Goal: Task Accomplishment & Management: Use online tool/utility

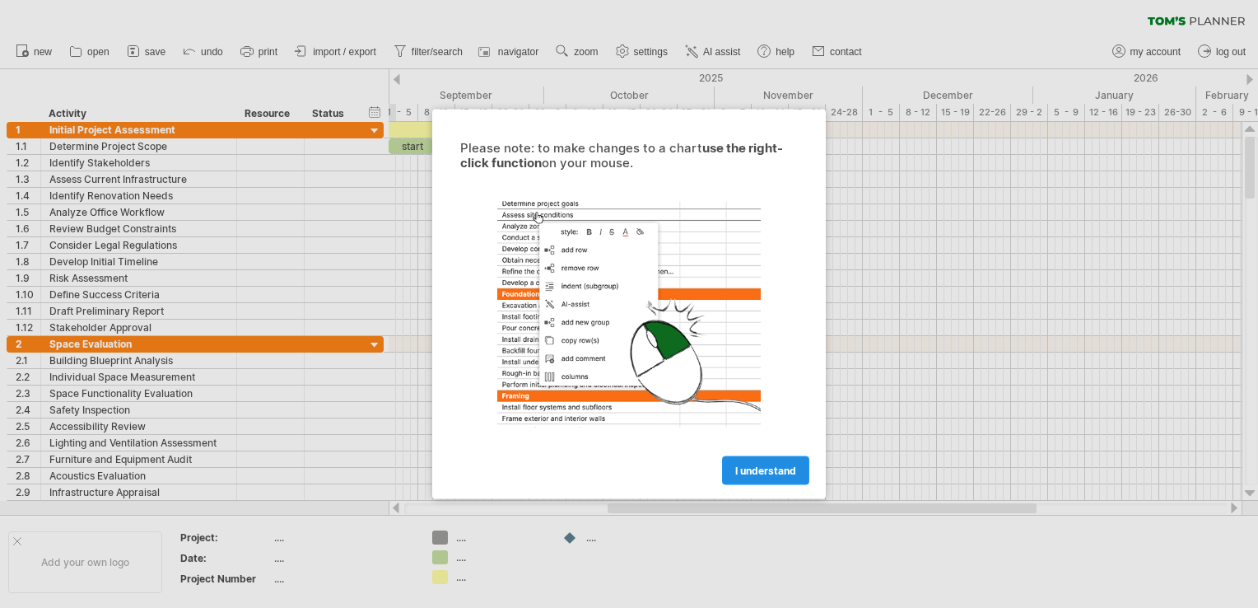
click at [764, 476] on span "I understand" at bounding box center [765, 470] width 61 height 12
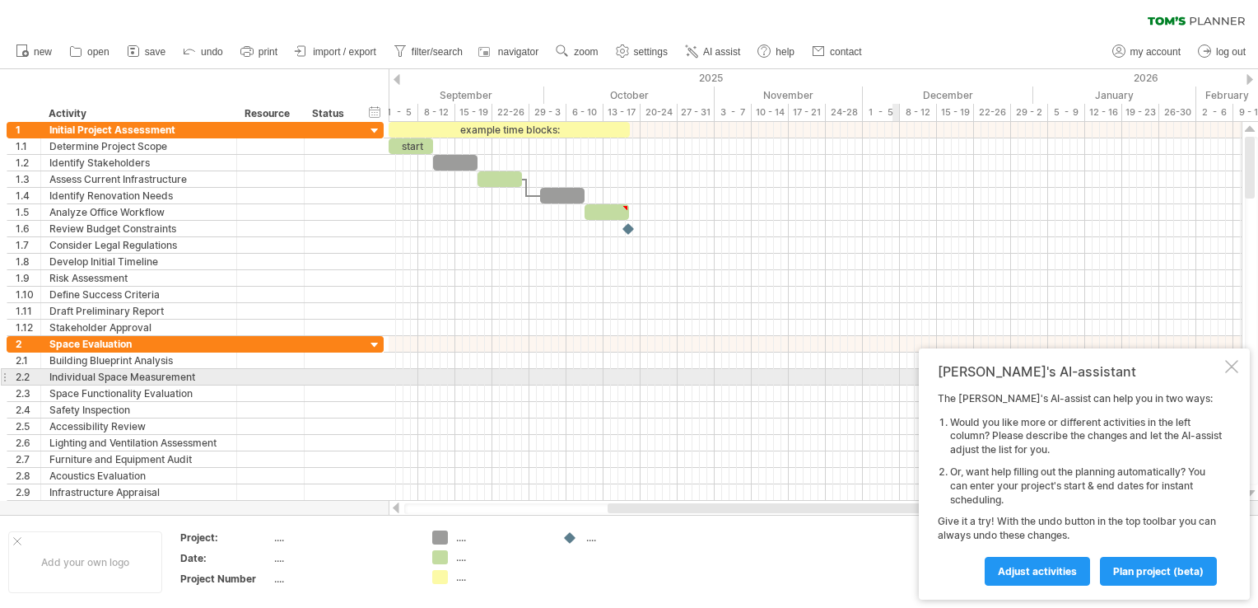
click at [1230, 371] on div at bounding box center [1231, 366] width 13 height 13
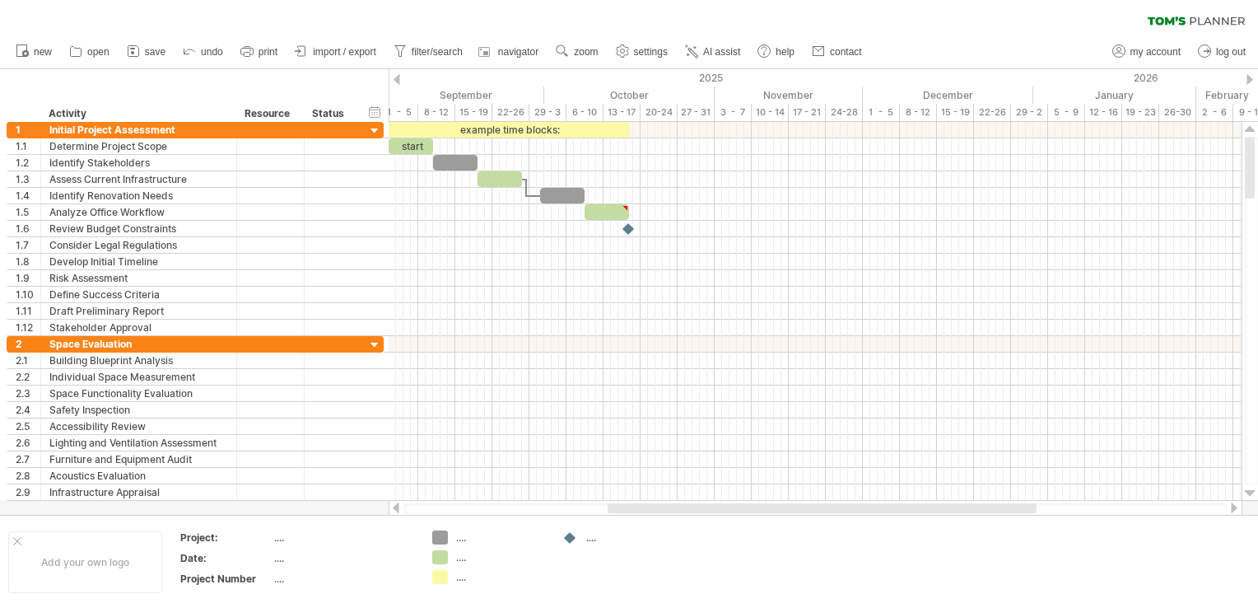
click at [1232, 508] on div at bounding box center [1234, 507] width 13 height 11
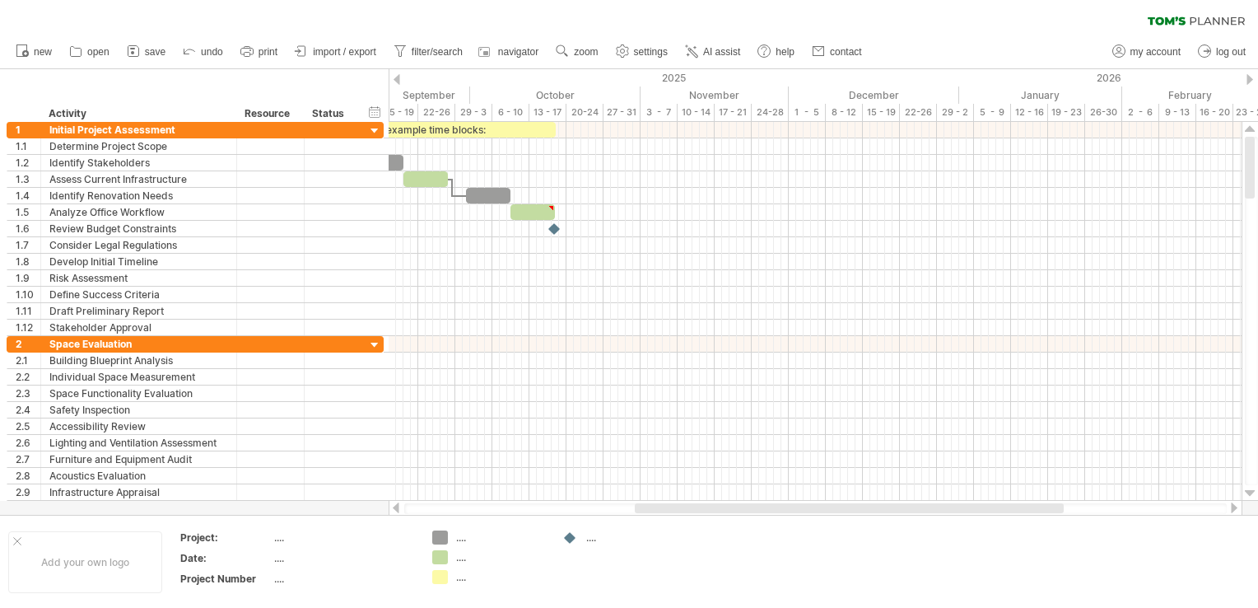
click at [1232, 508] on div at bounding box center [1234, 507] width 13 height 11
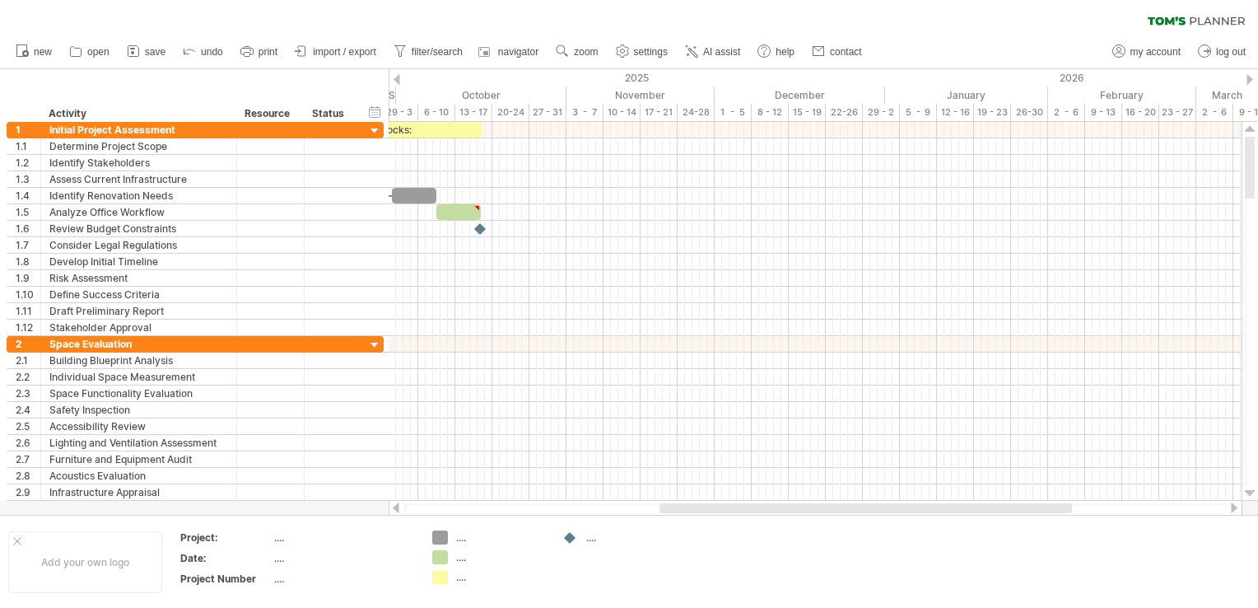
click at [1232, 508] on div at bounding box center [1234, 507] width 13 height 11
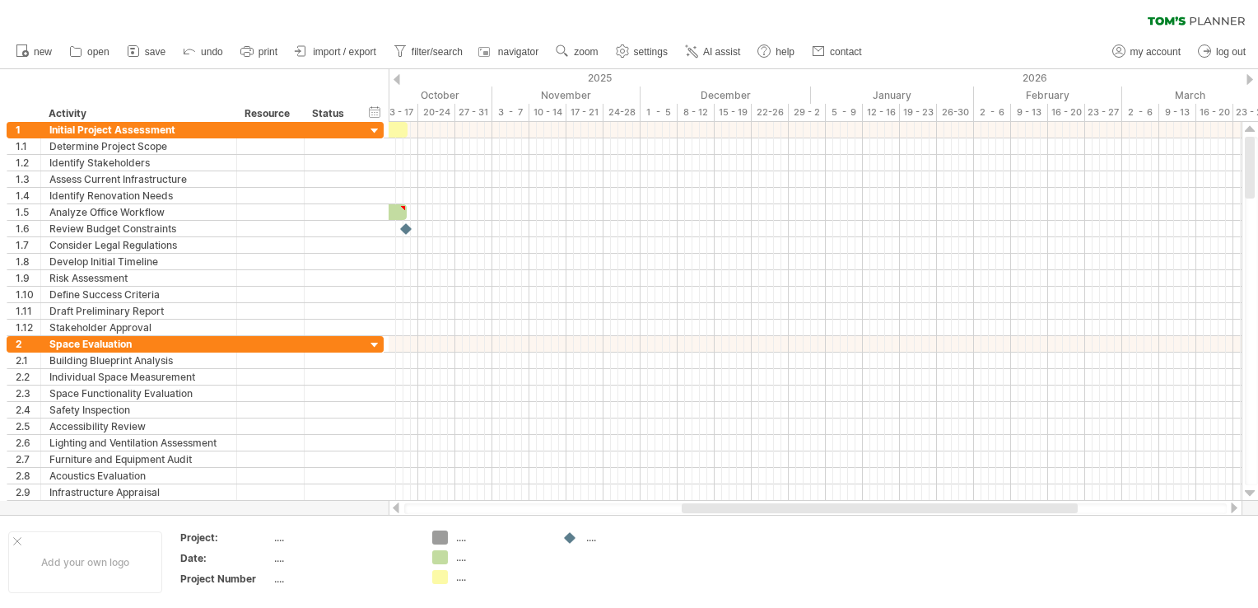
click at [1232, 508] on div at bounding box center [1234, 507] width 13 height 11
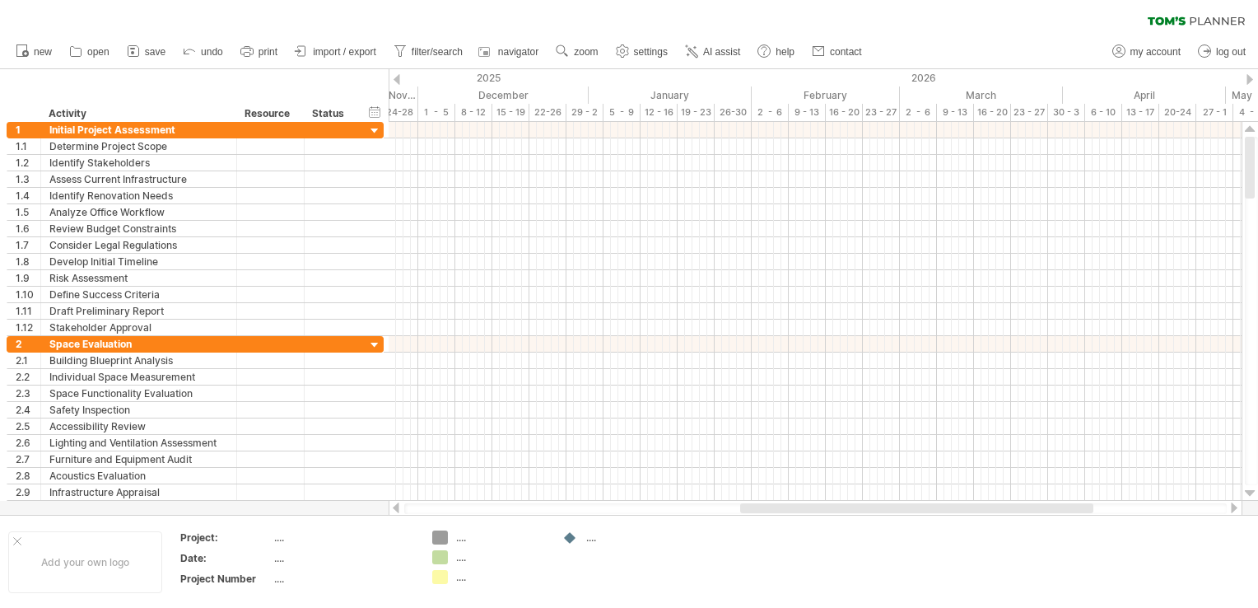
click at [1232, 508] on div at bounding box center [1234, 507] width 13 height 11
click at [393, 506] on div at bounding box center [396, 507] width 13 height 11
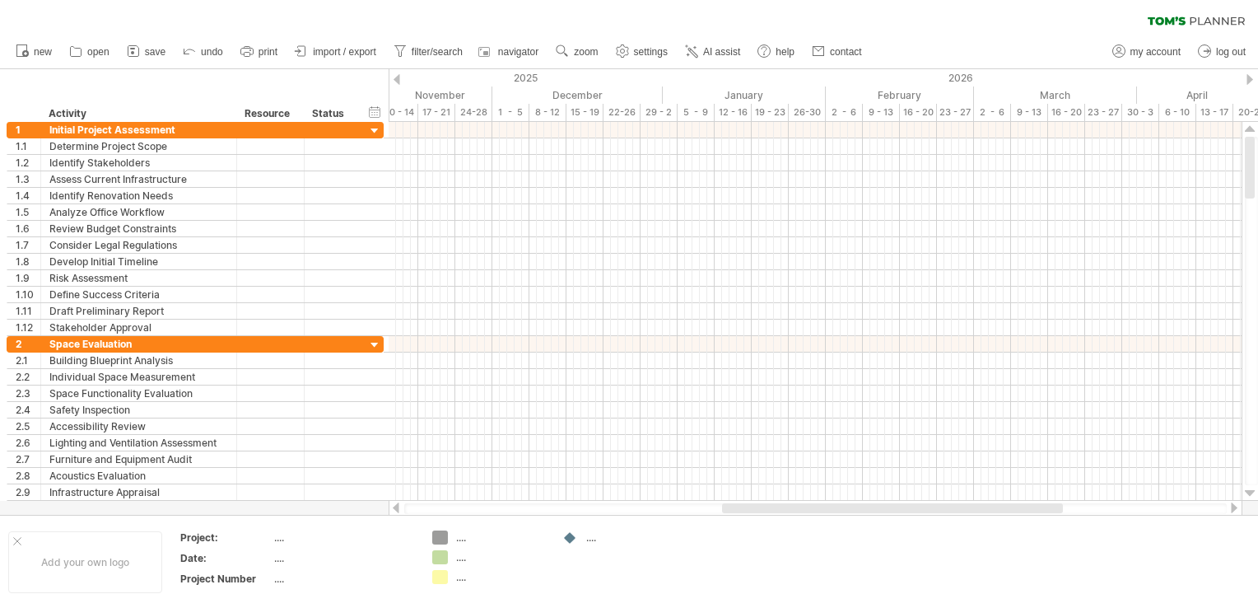
click at [393, 506] on div at bounding box center [396, 507] width 13 height 11
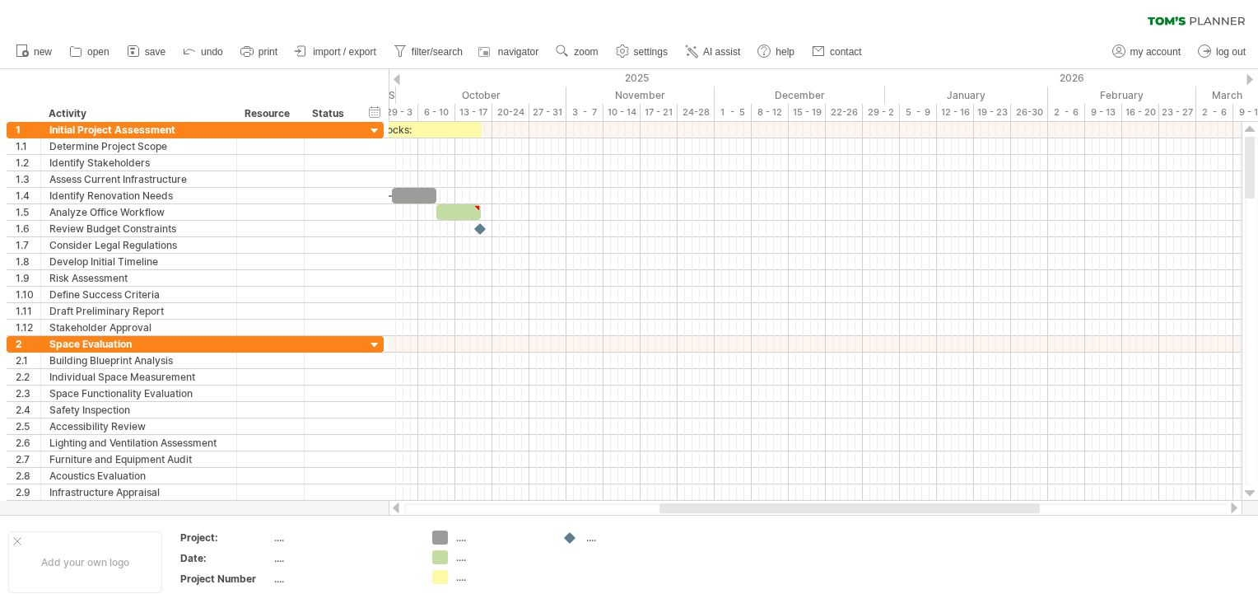
click at [393, 506] on div at bounding box center [396, 507] width 13 height 11
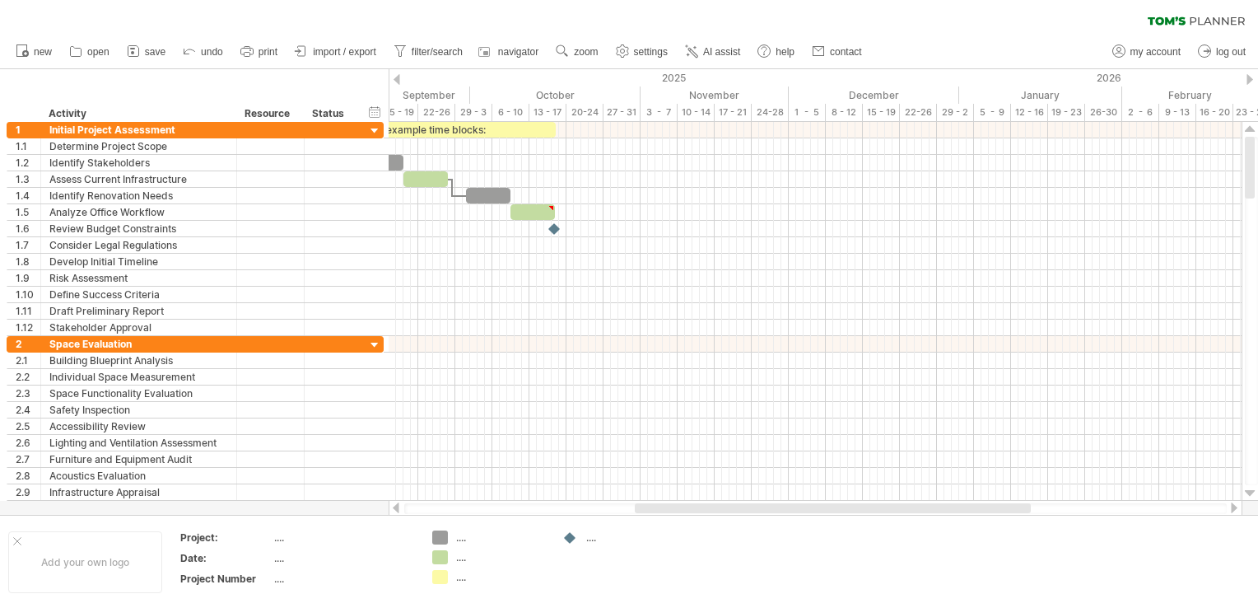
click at [393, 506] on div at bounding box center [396, 507] width 13 height 11
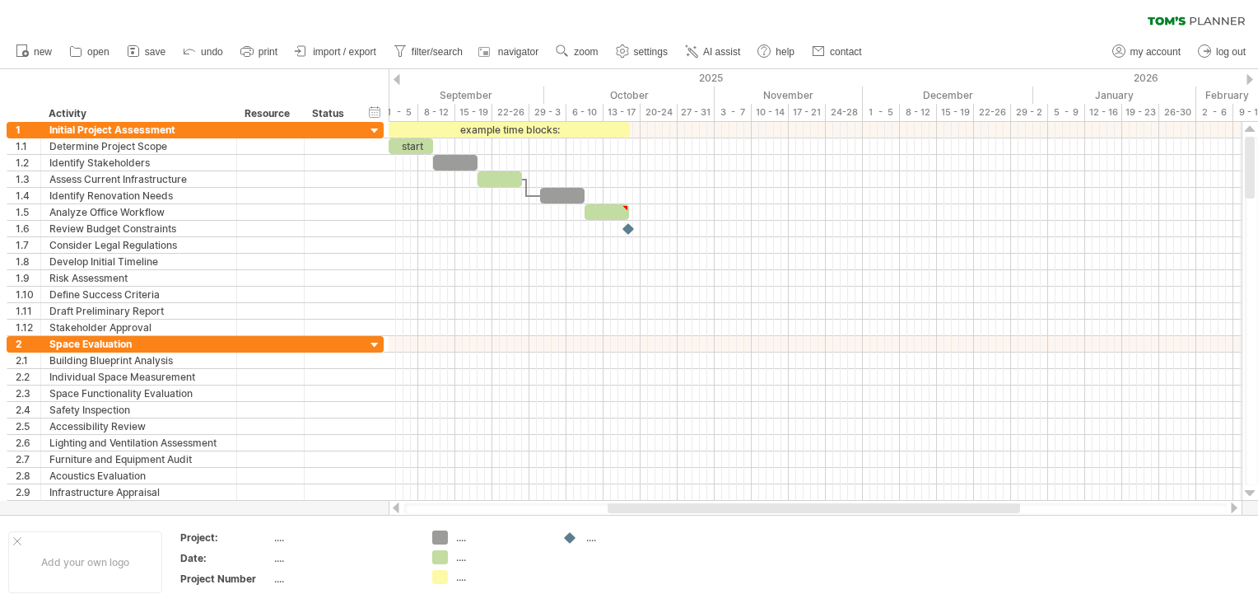
click at [393, 506] on div at bounding box center [396, 507] width 13 height 11
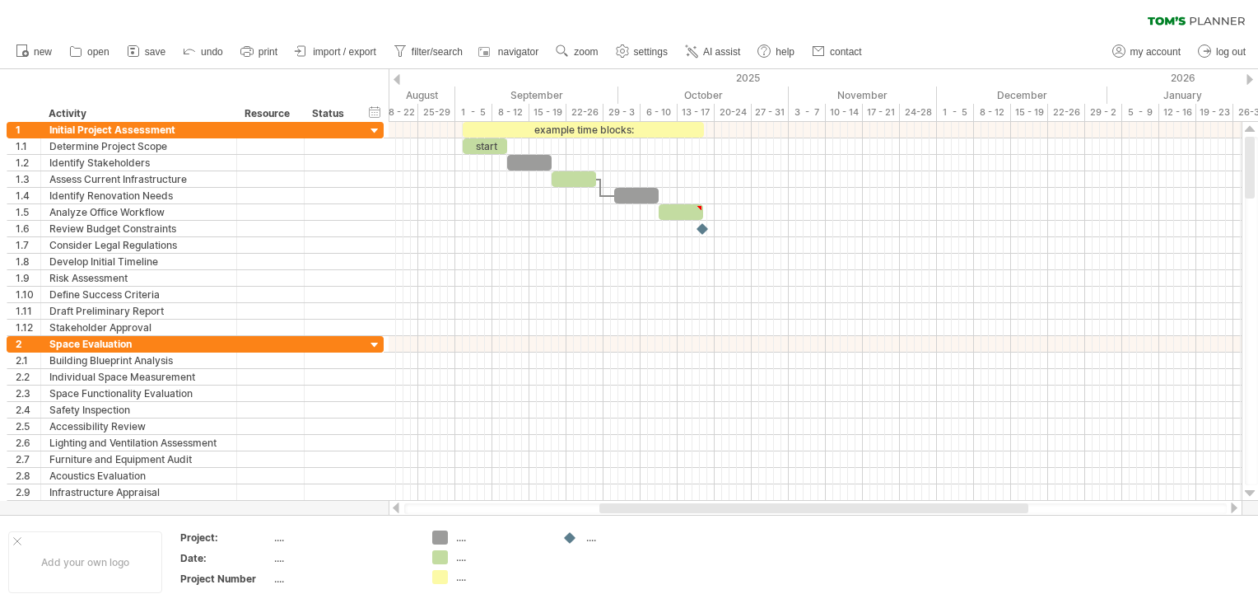
click at [393, 506] on div at bounding box center [396, 507] width 13 height 11
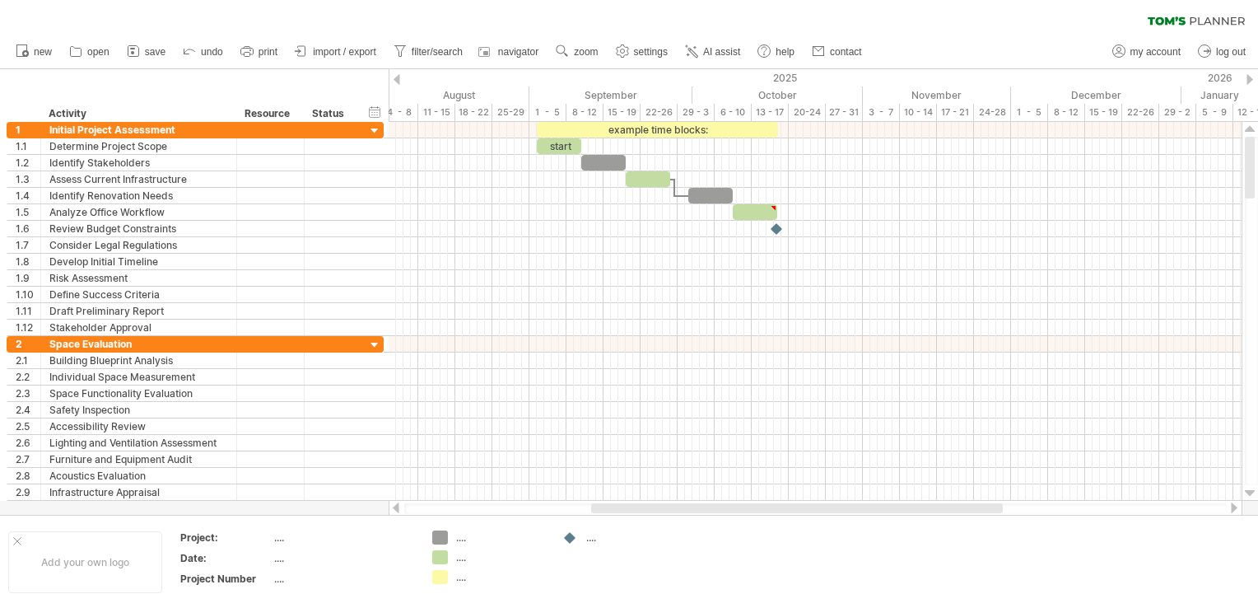
click at [393, 506] on div at bounding box center [396, 507] width 13 height 11
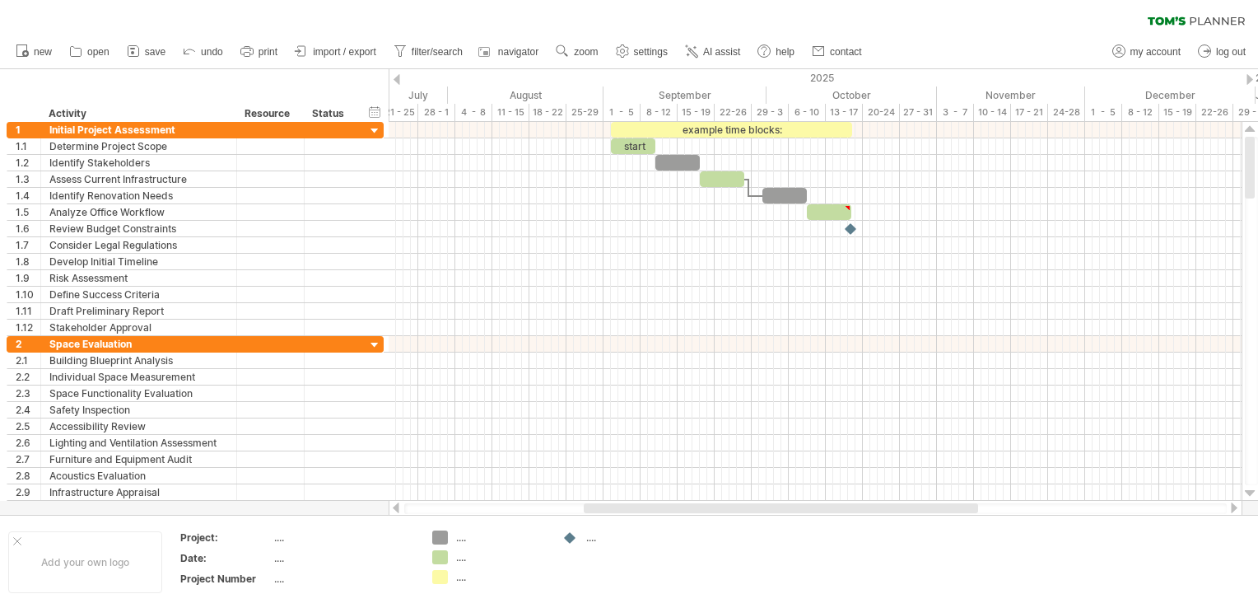
click at [393, 506] on div at bounding box center [396, 507] width 13 height 11
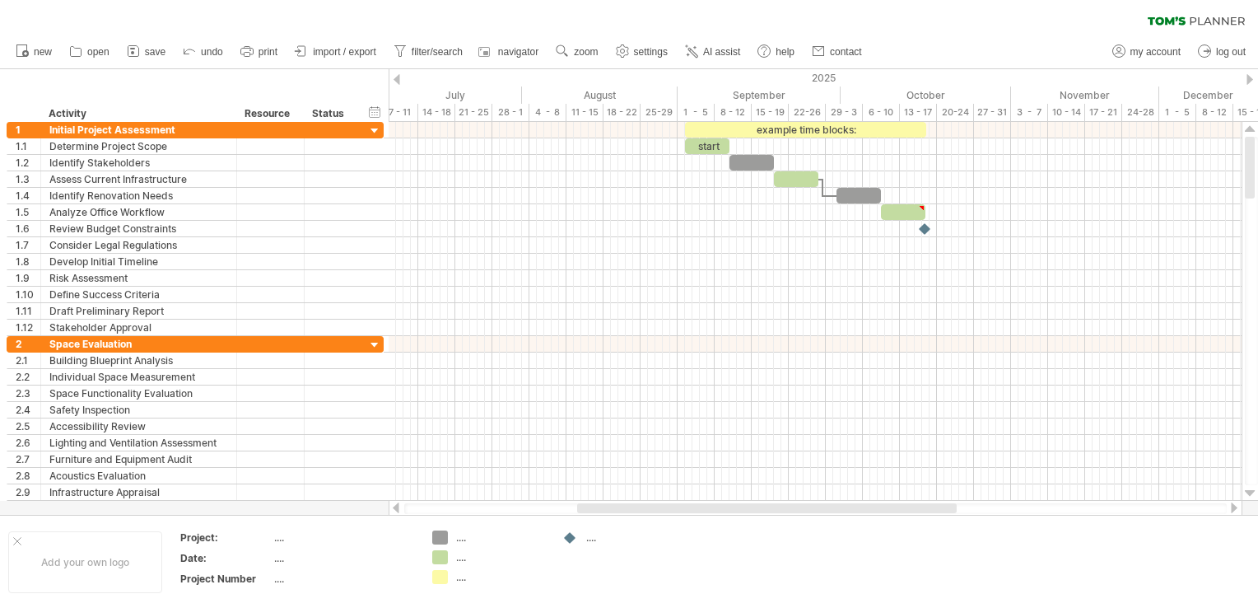
click at [393, 506] on div at bounding box center [396, 507] width 13 height 11
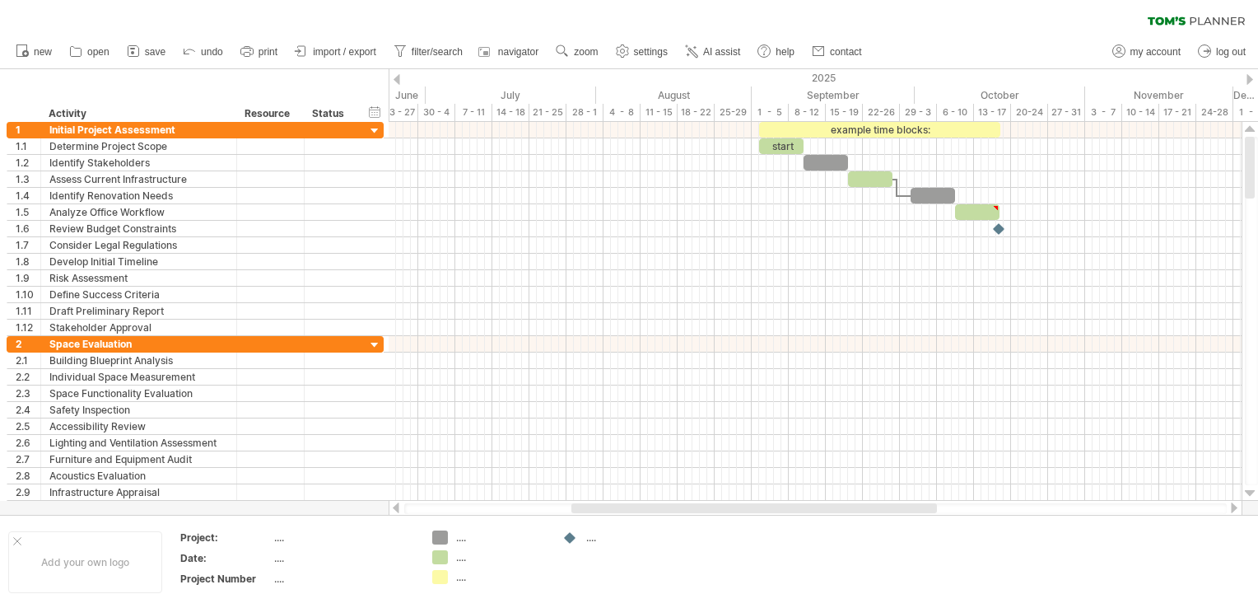
click at [393, 506] on div at bounding box center [396, 507] width 13 height 11
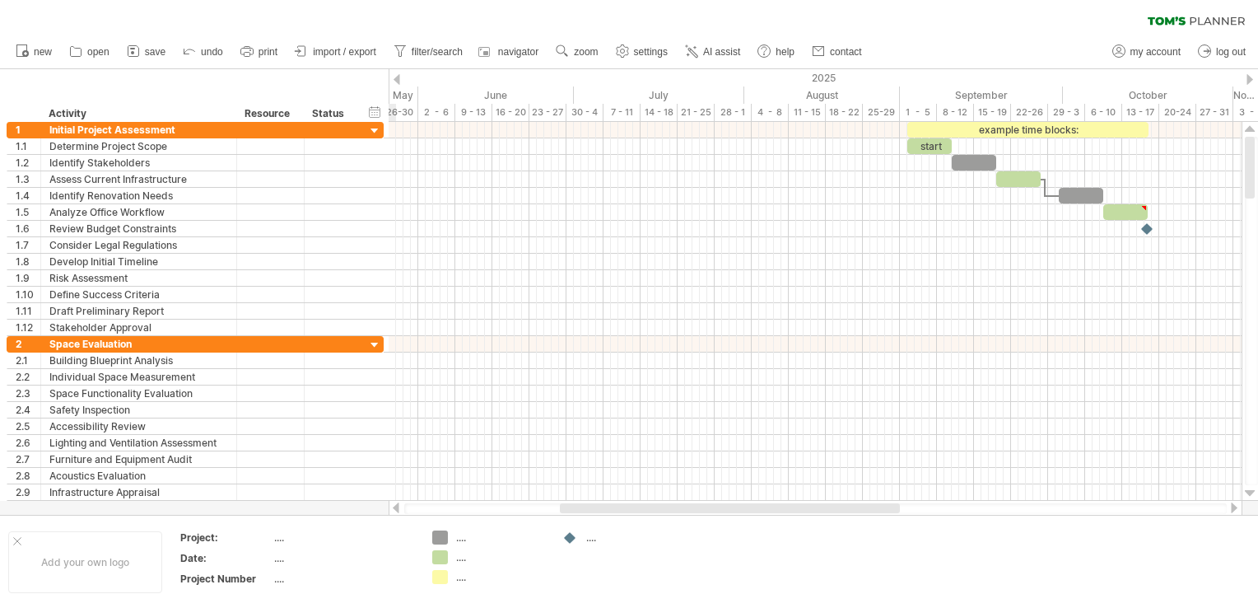
click at [393, 506] on div at bounding box center [396, 507] width 13 height 11
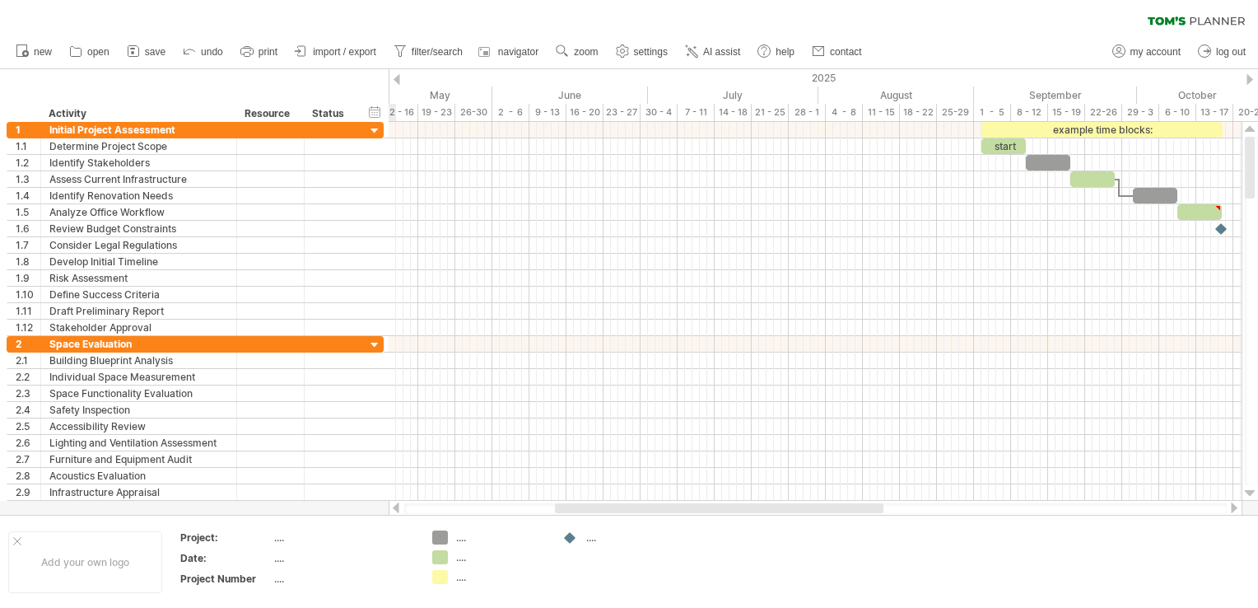
click at [393, 506] on div at bounding box center [396, 507] width 13 height 11
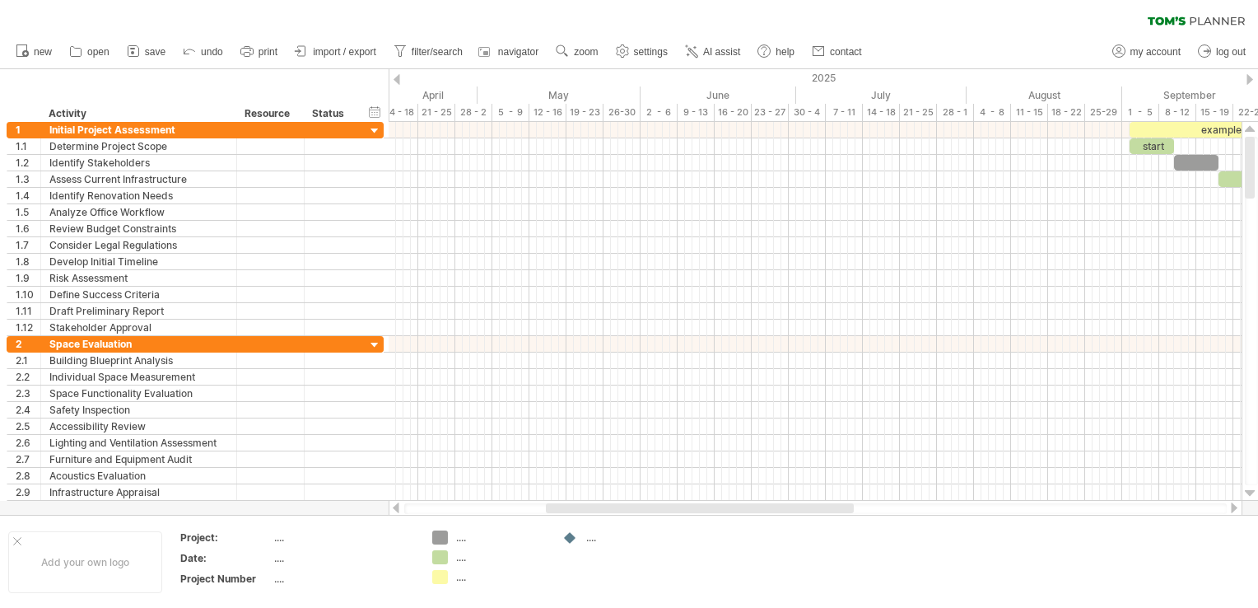
click at [1232, 510] on div at bounding box center [1234, 507] width 13 height 11
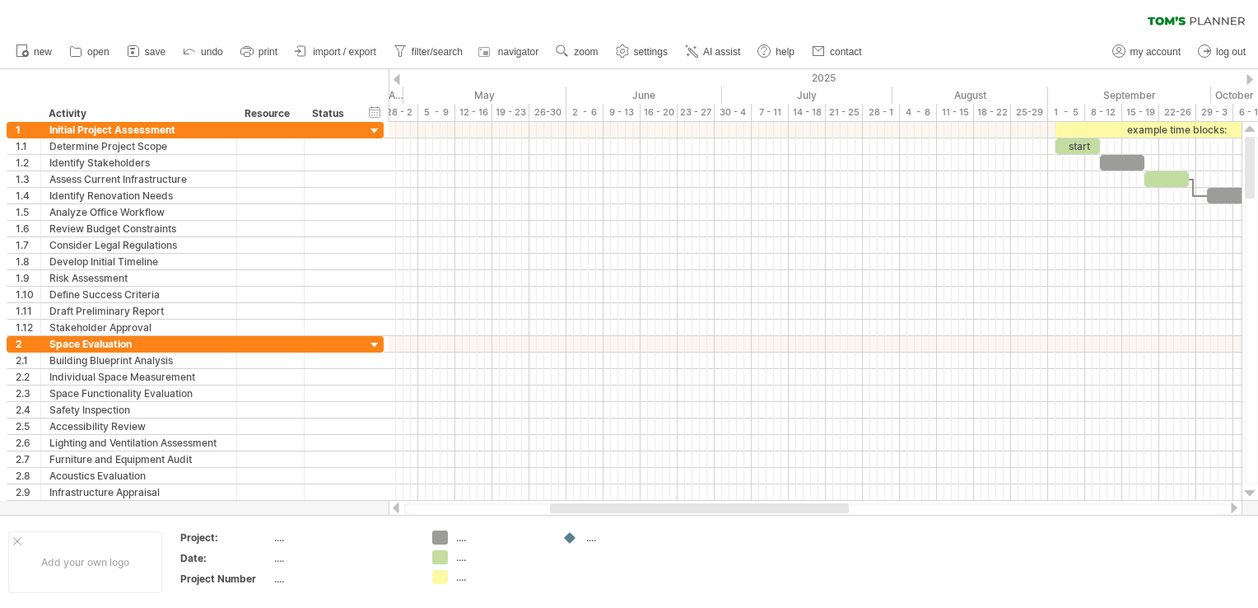
click at [1232, 510] on div at bounding box center [1234, 507] width 13 height 11
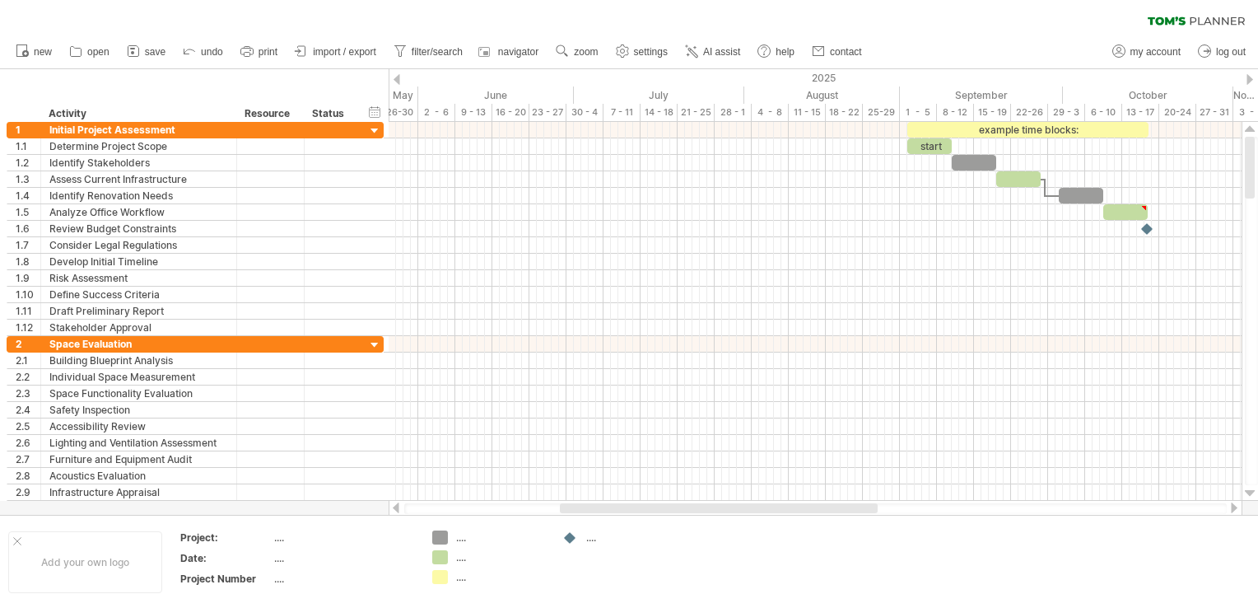
click at [1232, 510] on div at bounding box center [1234, 507] width 13 height 11
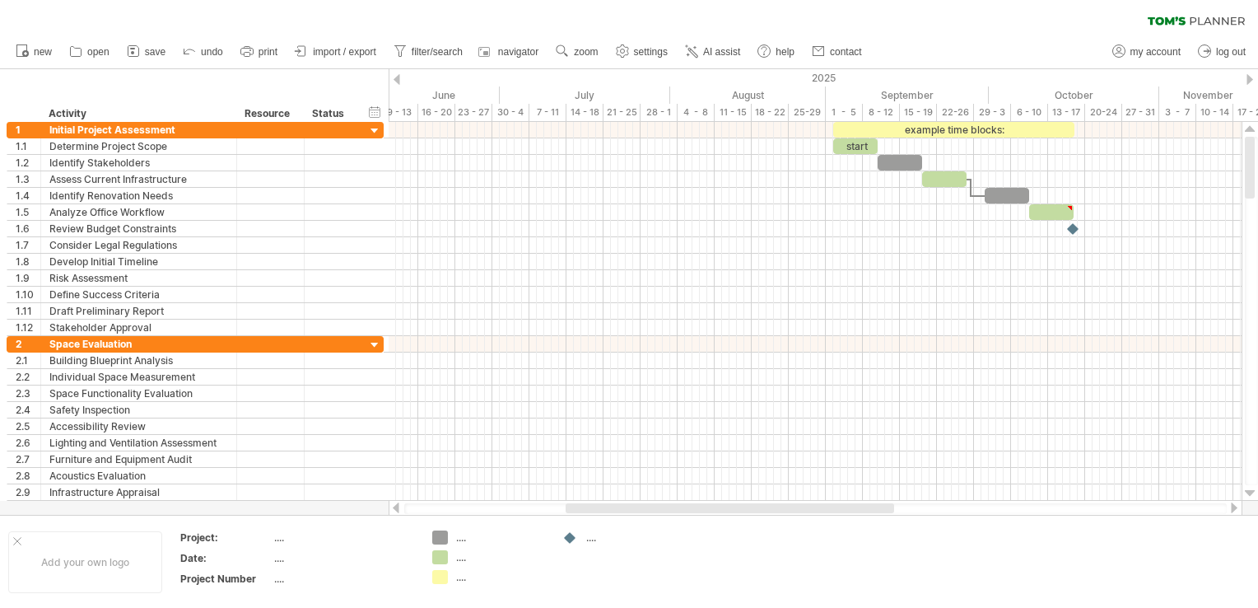
click at [1232, 510] on div at bounding box center [1234, 507] width 13 height 11
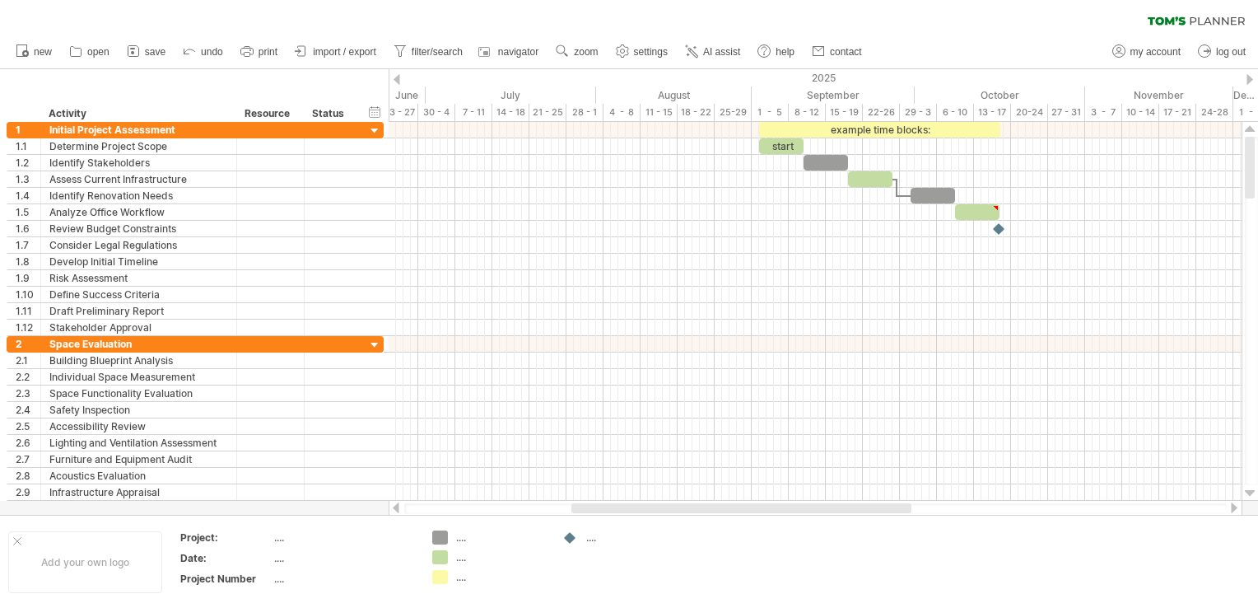
click at [1232, 510] on div at bounding box center [1234, 507] width 13 height 11
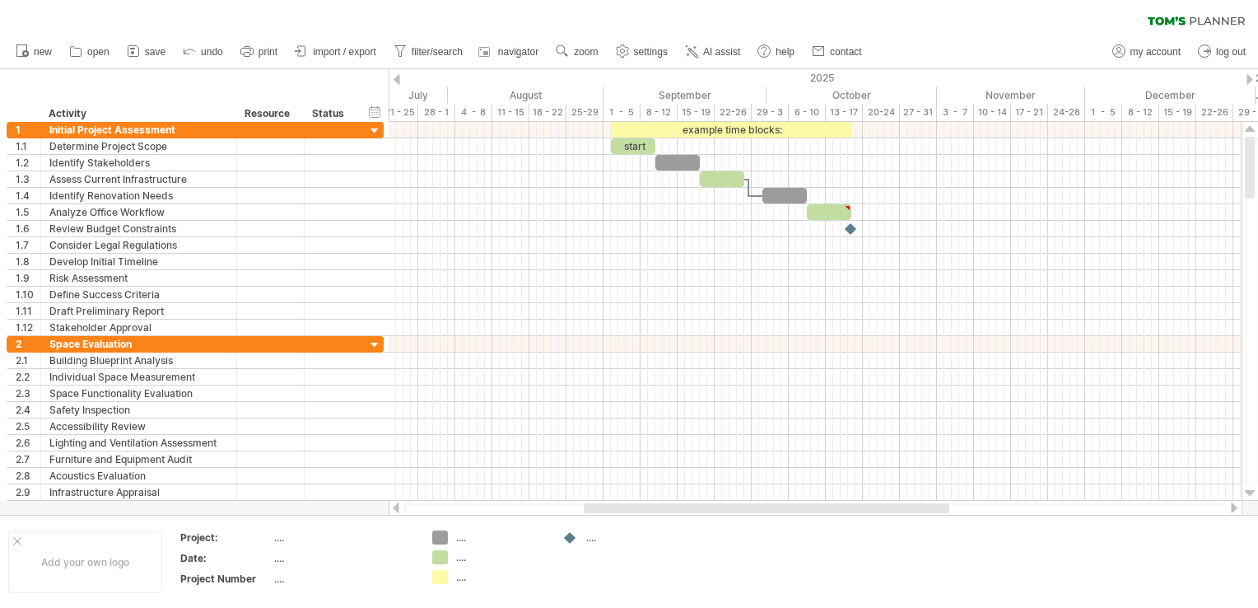
click at [1232, 510] on div at bounding box center [1234, 507] width 13 height 11
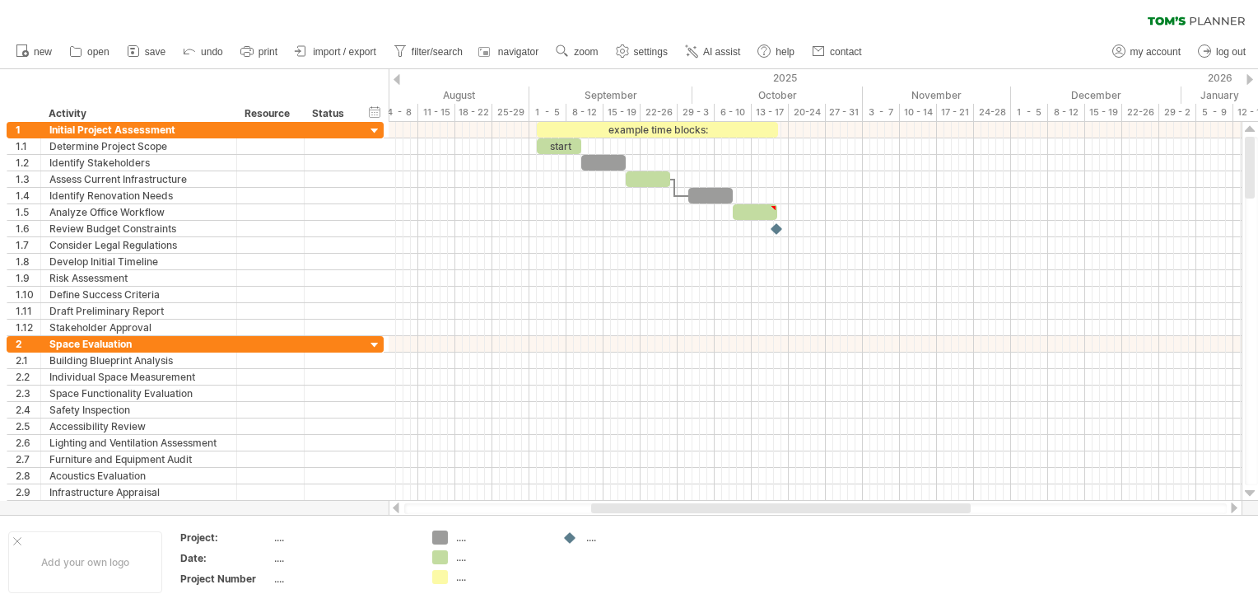
click at [1232, 510] on div at bounding box center [1234, 507] width 13 height 11
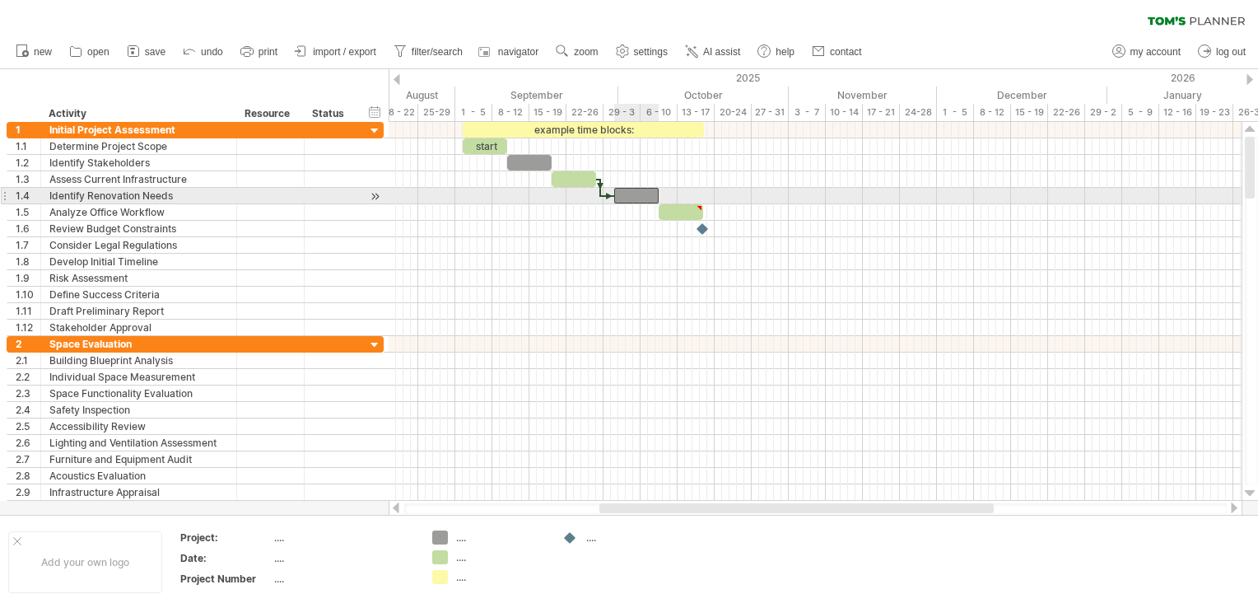
click at [624, 196] on div at bounding box center [636, 196] width 44 height 16
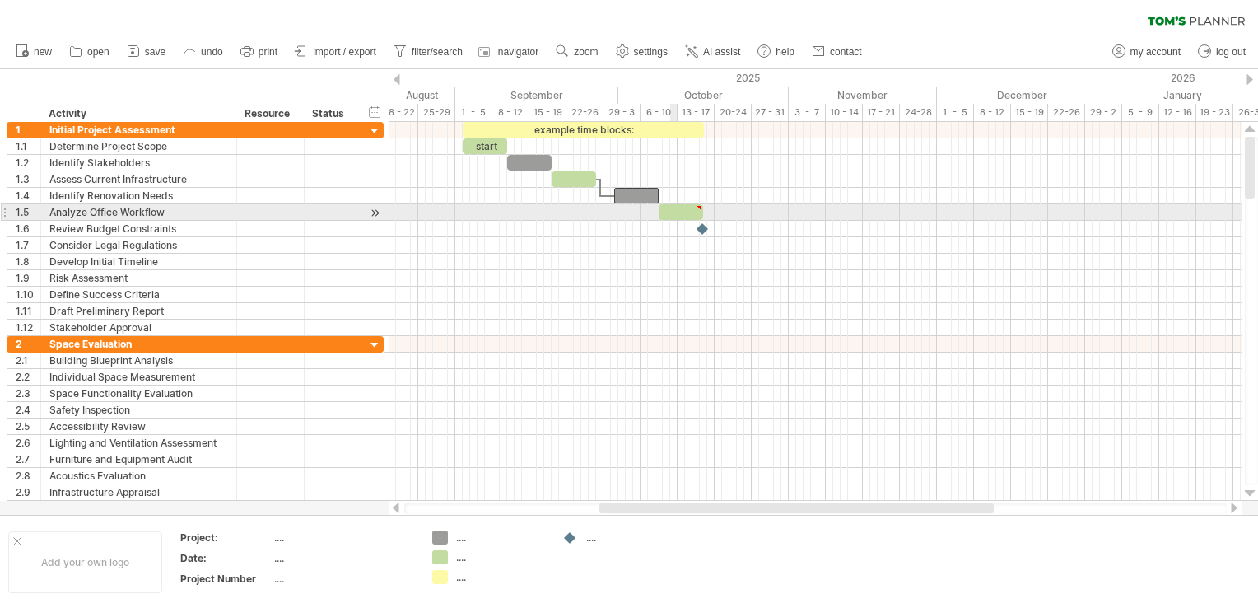
type textarea "**********"
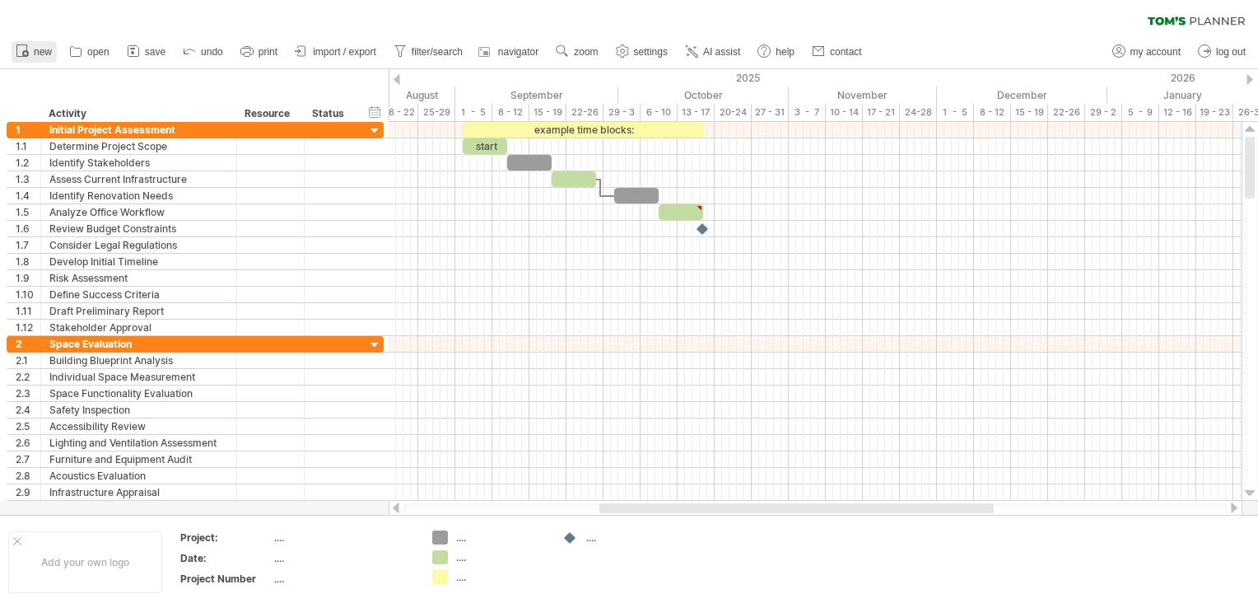
click at [42, 51] on span "new" at bounding box center [43, 52] width 18 height 12
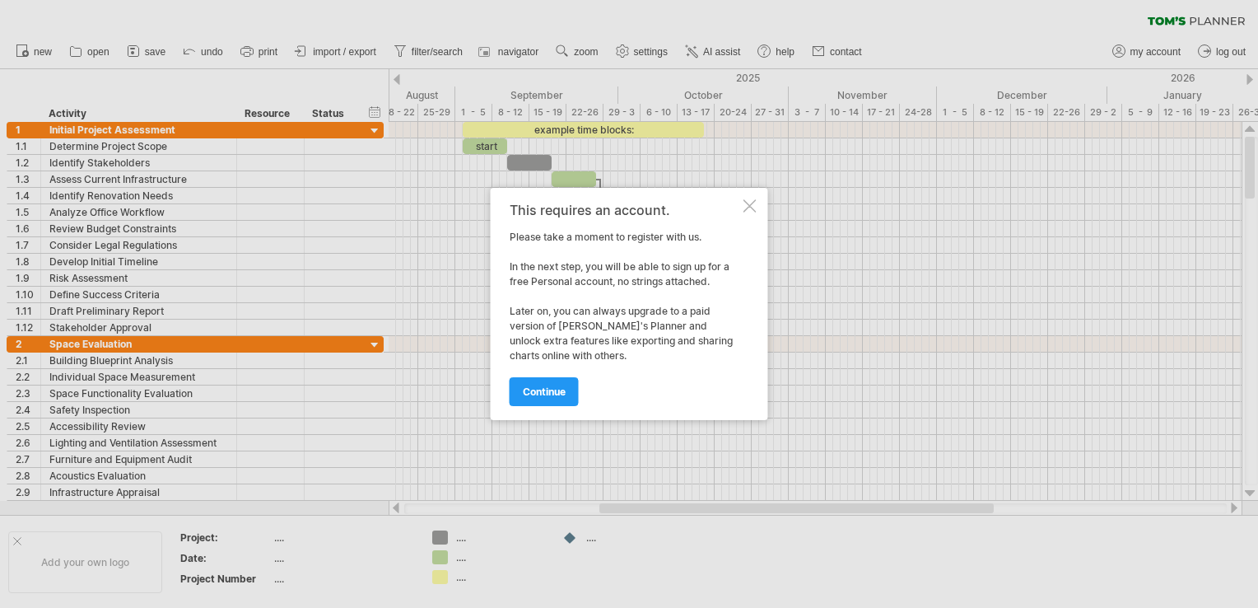
click at [748, 203] on div at bounding box center [750, 205] width 13 height 13
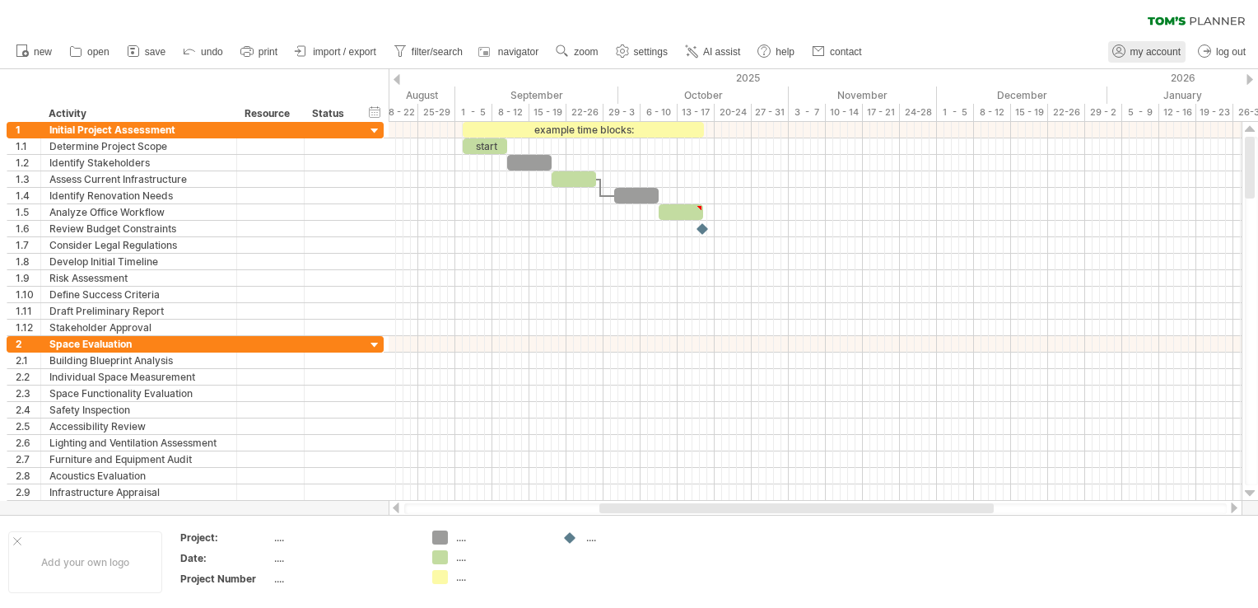
click at [1166, 55] on span "my account" at bounding box center [1156, 52] width 50 height 12
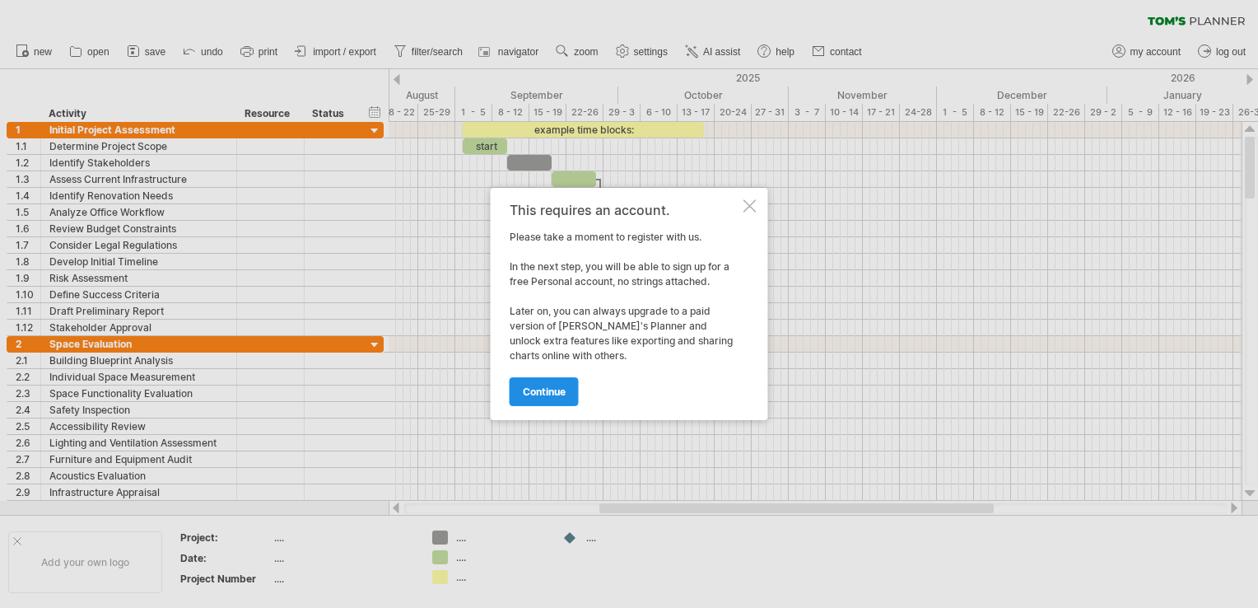
click at [556, 395] on span "continue" at bounding box center [544, 391] width 43 height 12
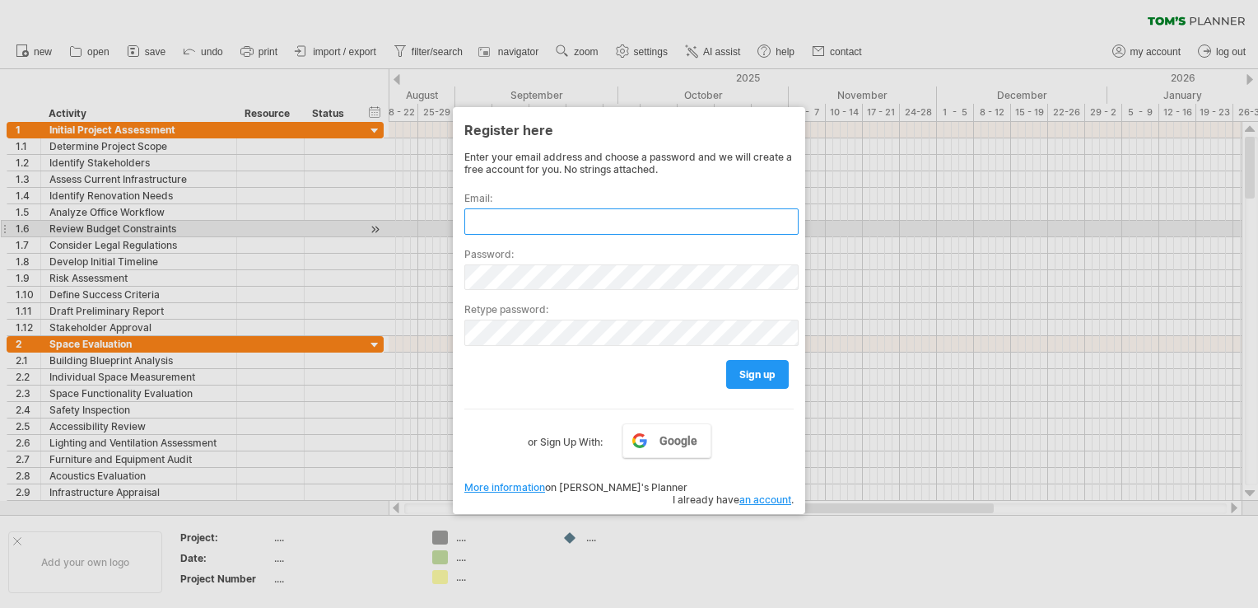
click at [511, 222] on input "text" at bounding box center [631, 221] width 334 height 26
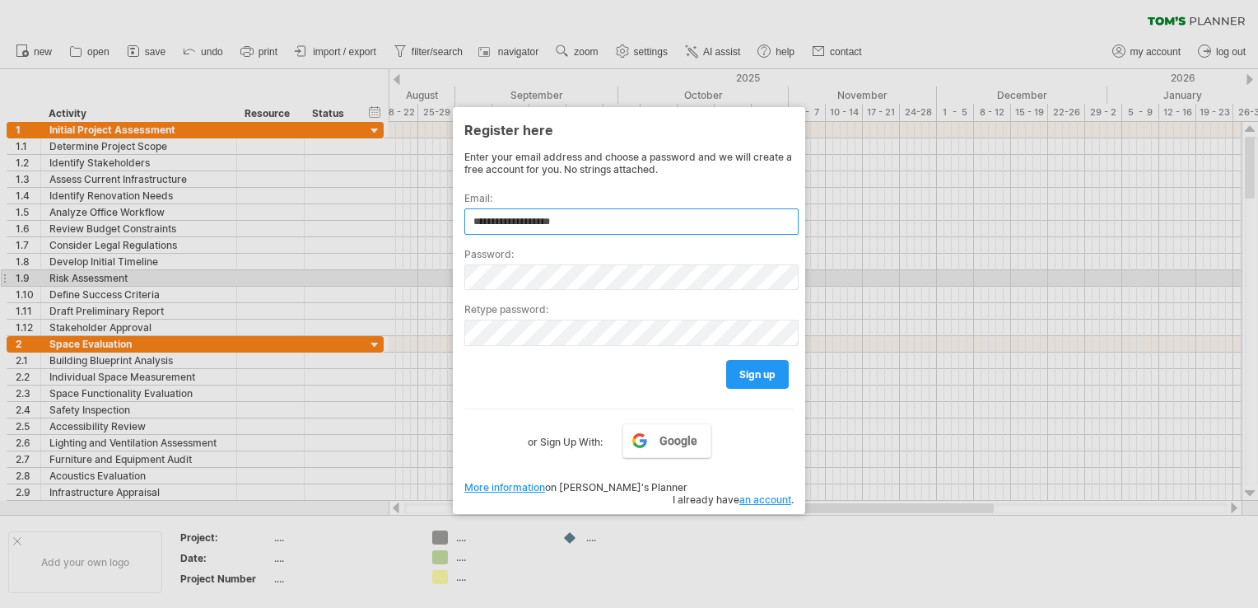
type input "**********"
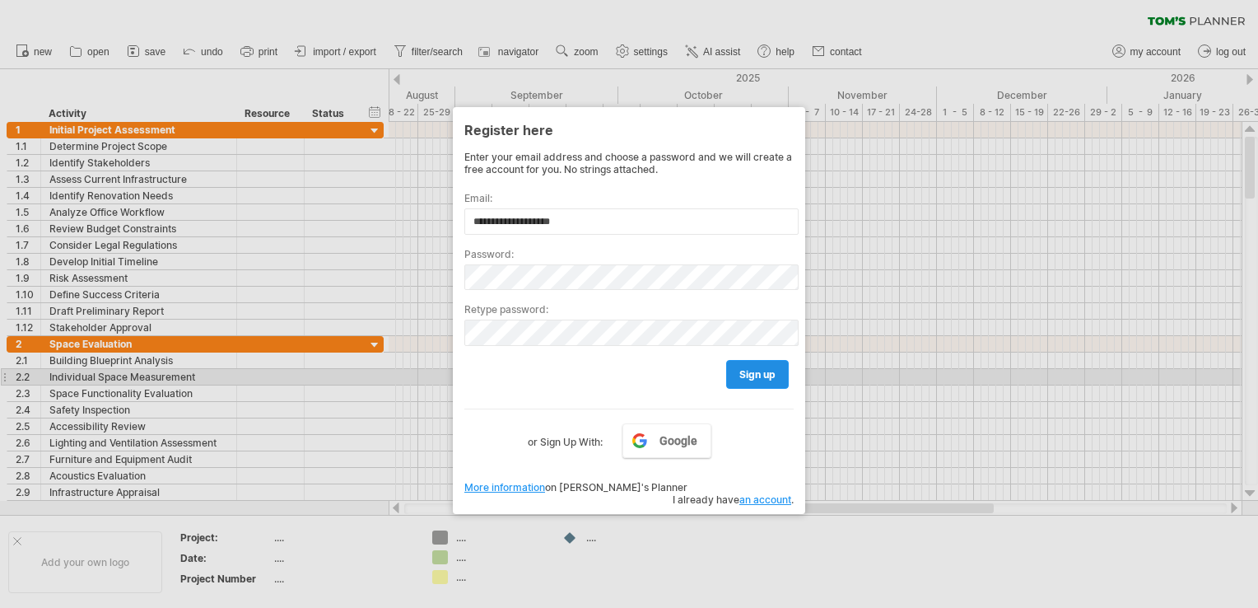
click at [771, 375] on span "sign up" at bounding box center [758, 374] width 36 height 12
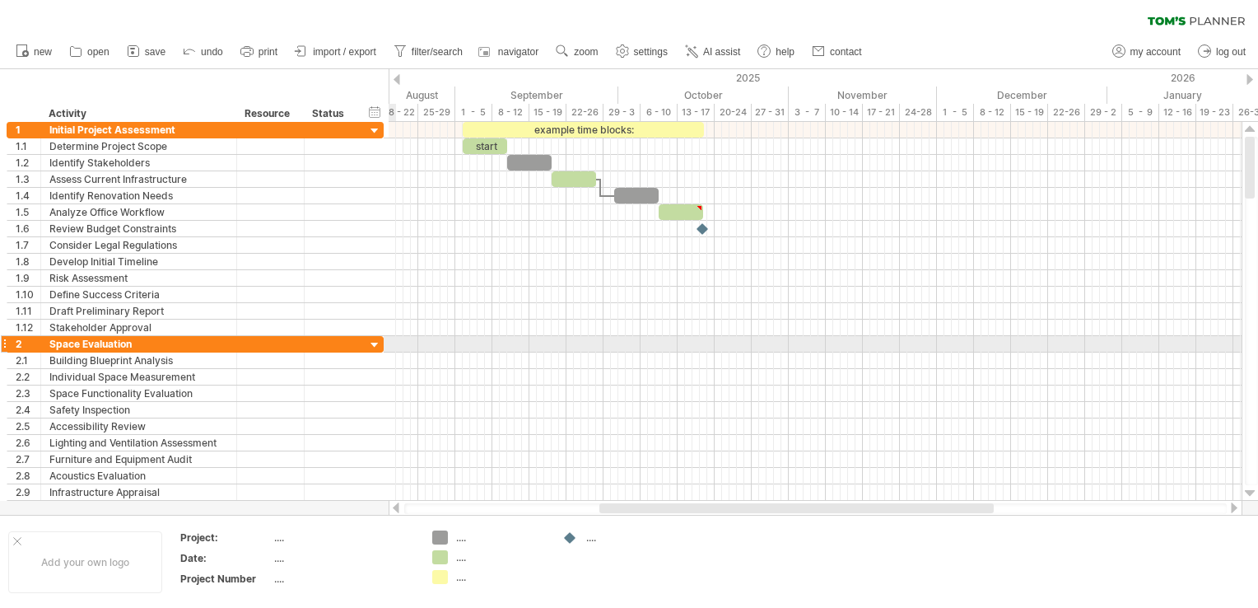
click at [375, 343] on div at bounding box center [375, 346] width 16 height 16
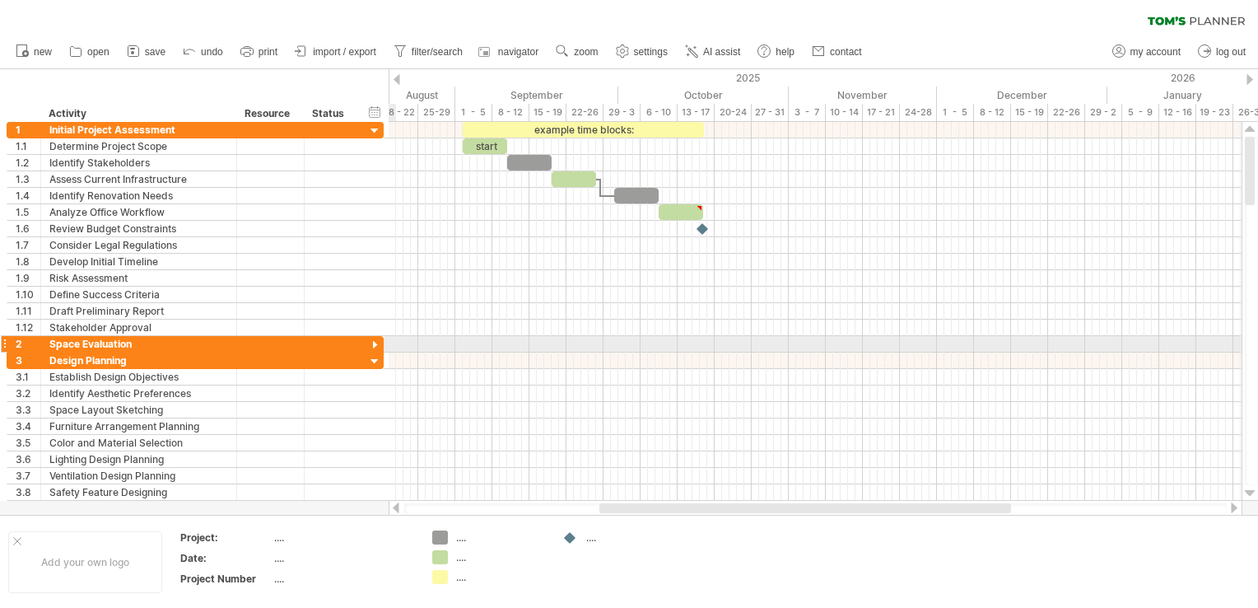
click at [375, 343] on div at bounding box center [375, 346] width 16 height 16
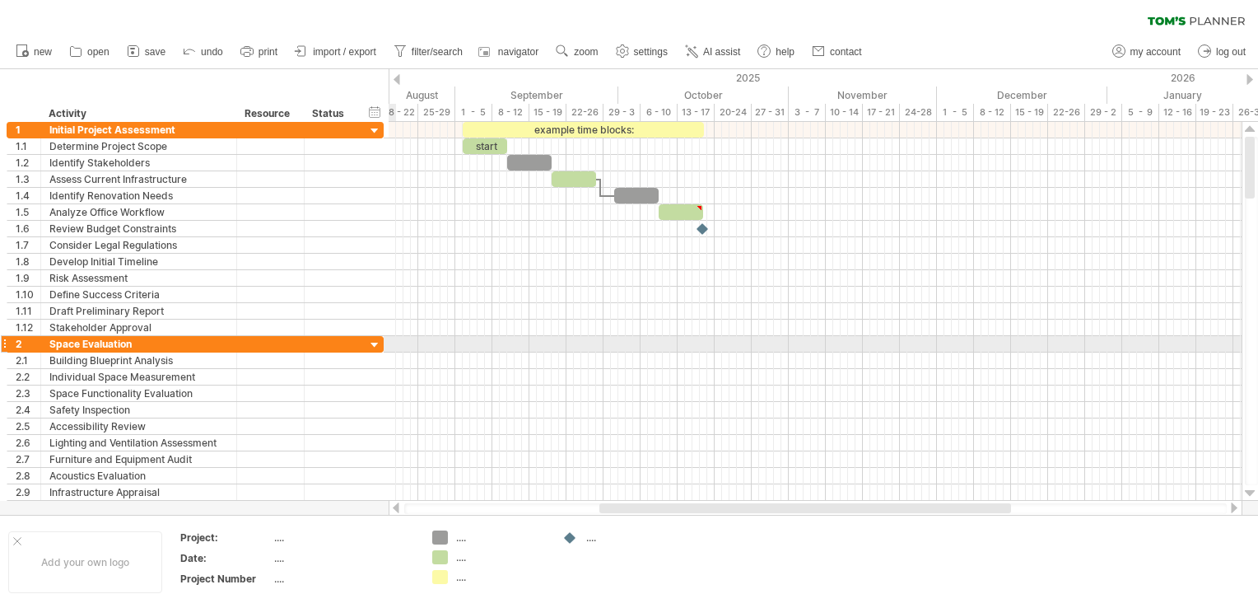
click at [375, 343] on div at bounding box center [375, 346] width 16 height 16
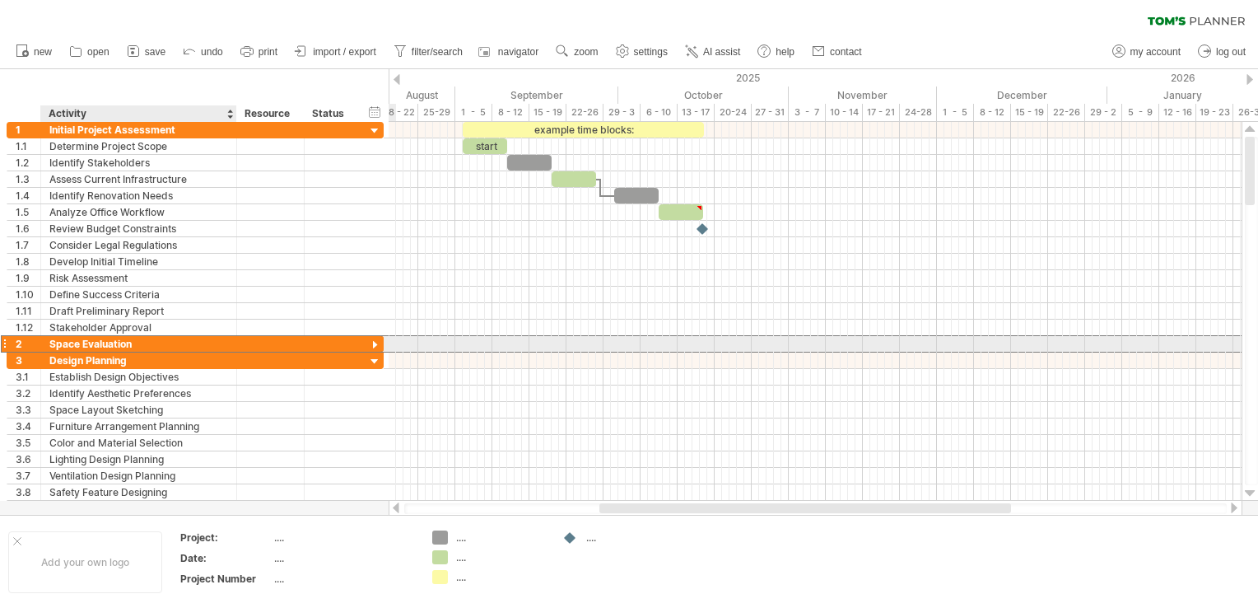
click at [217, 341] on div "Space Evaluation" at bounding box center [138, 344] width 179 height 16
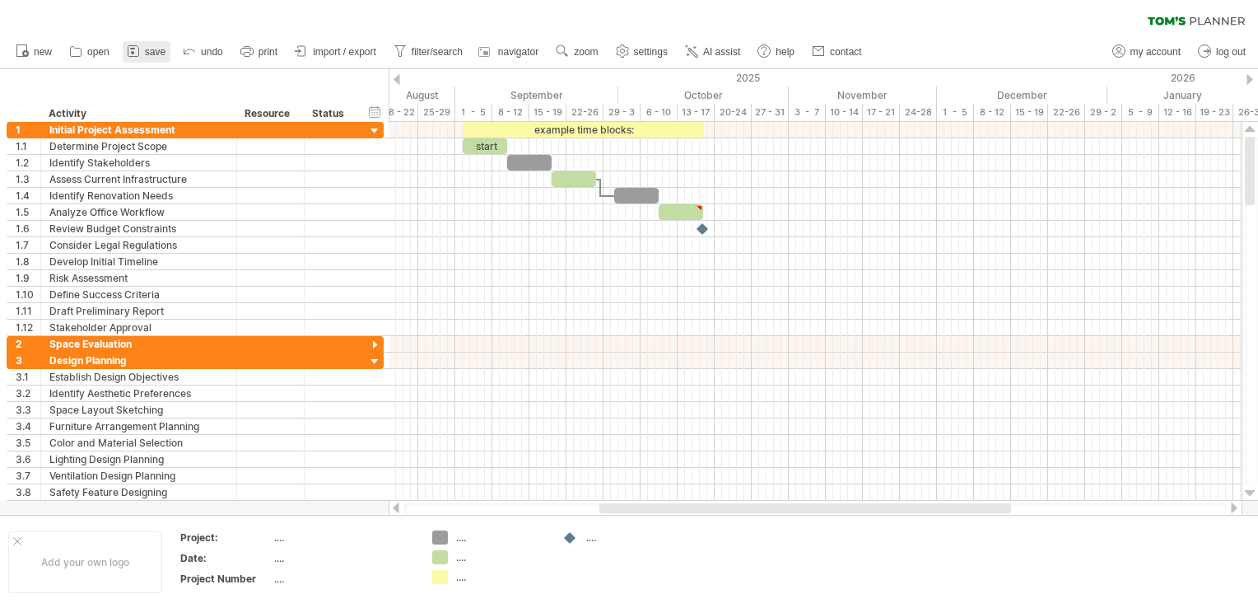
click at [147, 50] on span "save" at bounding box center [155, 52] width 21 height 12
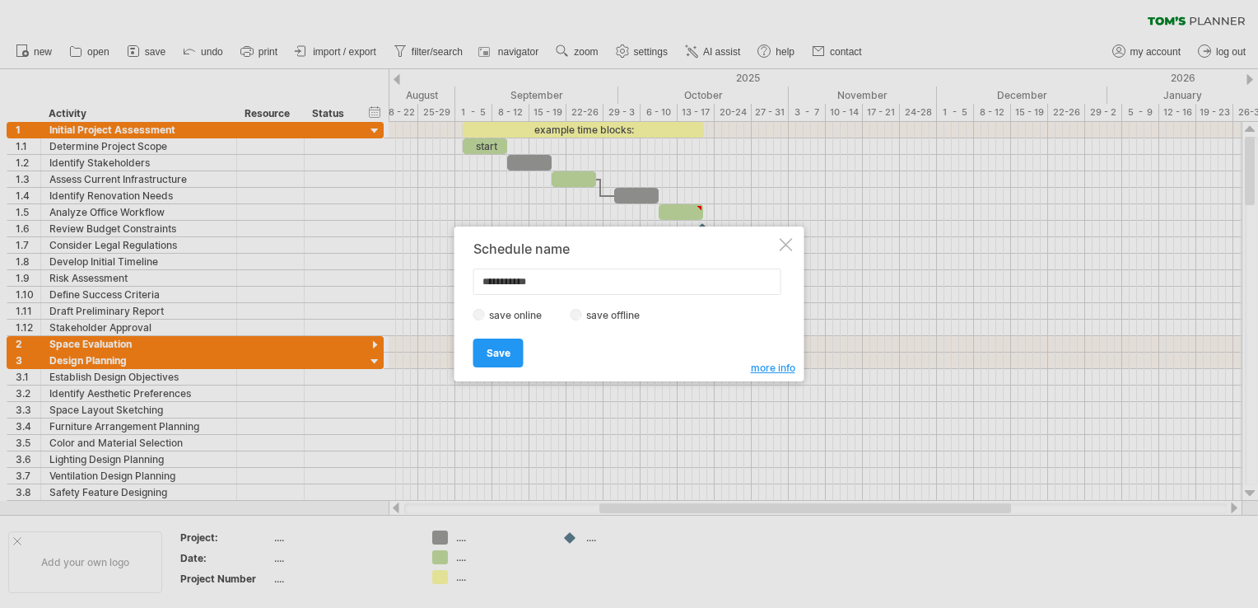
type input "**********"
click at [512, 360] on link "Save" at bounding box center [499, 352] width 50 height 29
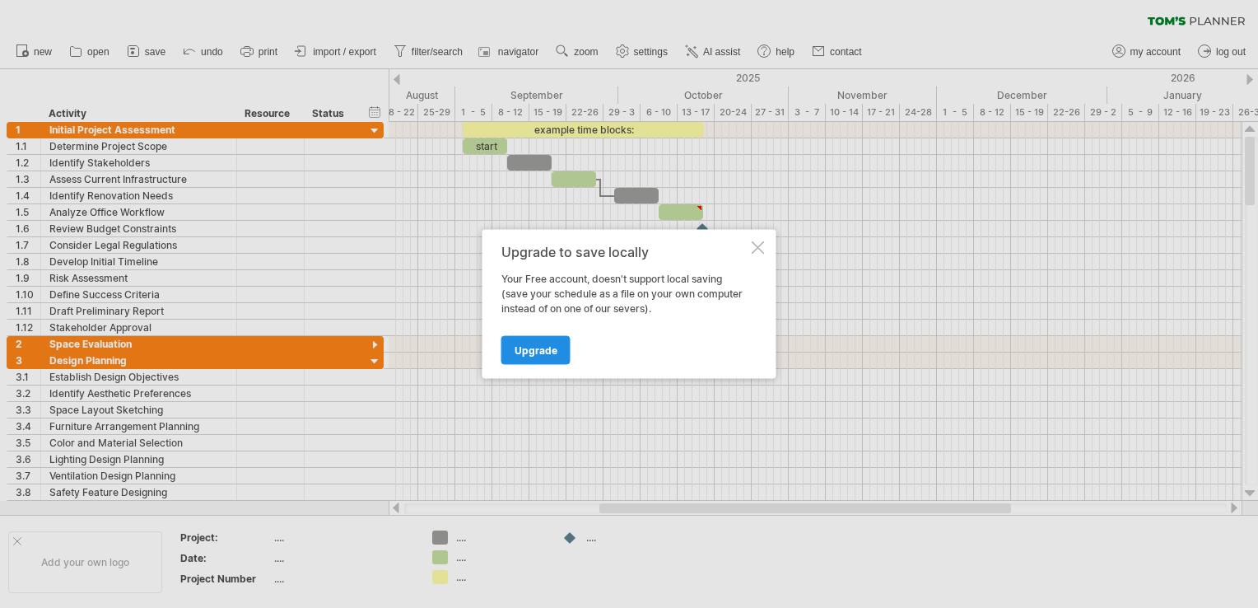
click at [520, 352] on span "Upgrade" at bounding box center [536, 350] width 43 height 12
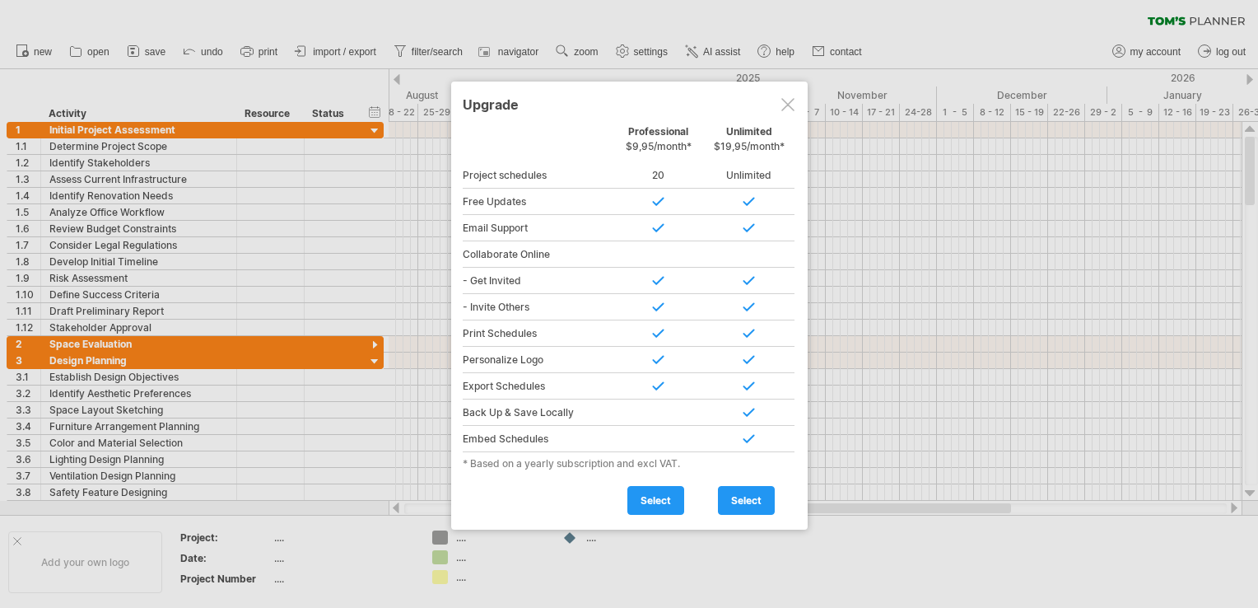
click at [1001, 548] on div at bounding box center [629, 304] width 1258 height 608
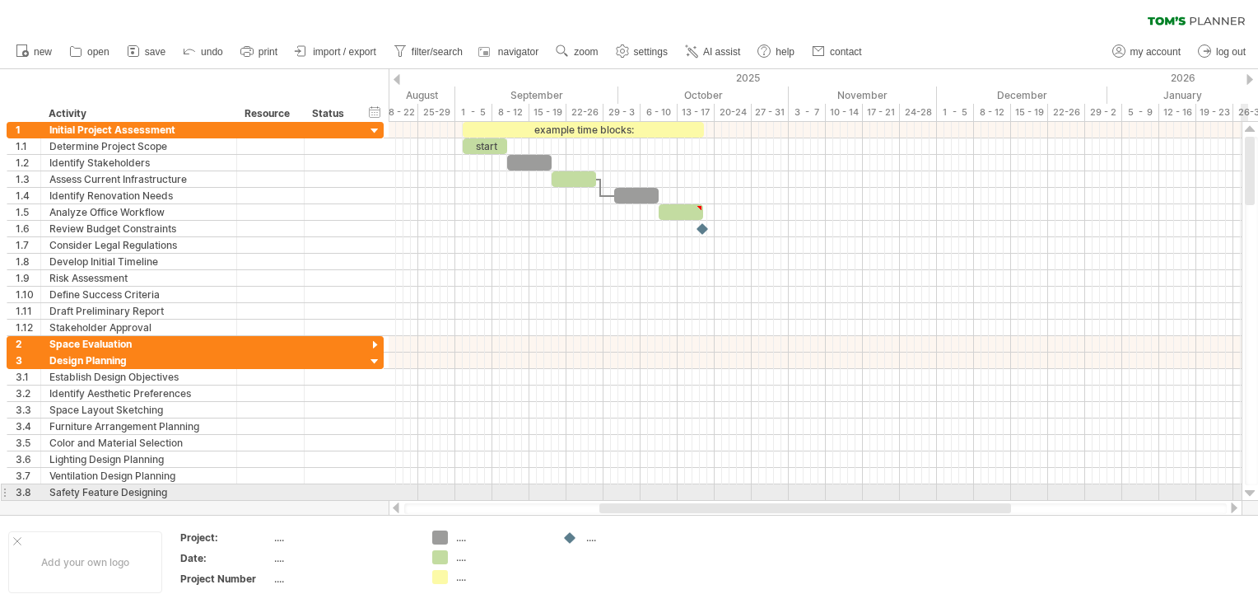
click at [1248, 491] on div at bounding box center [1250, 493] width 11 height 13
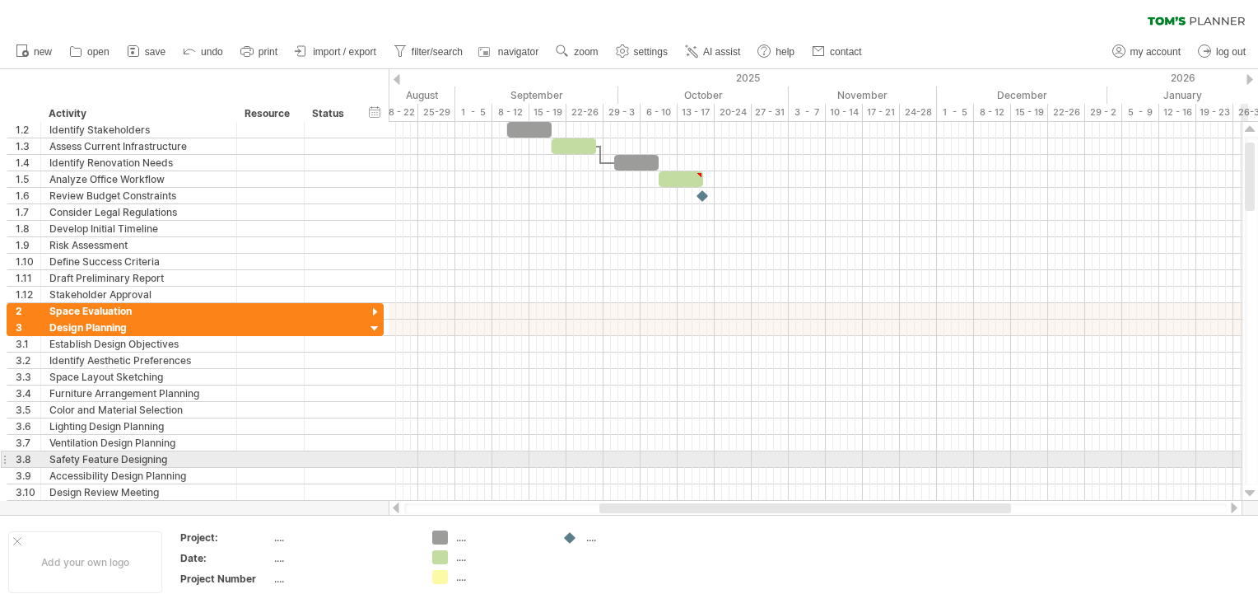
click at [1248, 491] on div at bounding box center [1250, 493] width 11 height 13
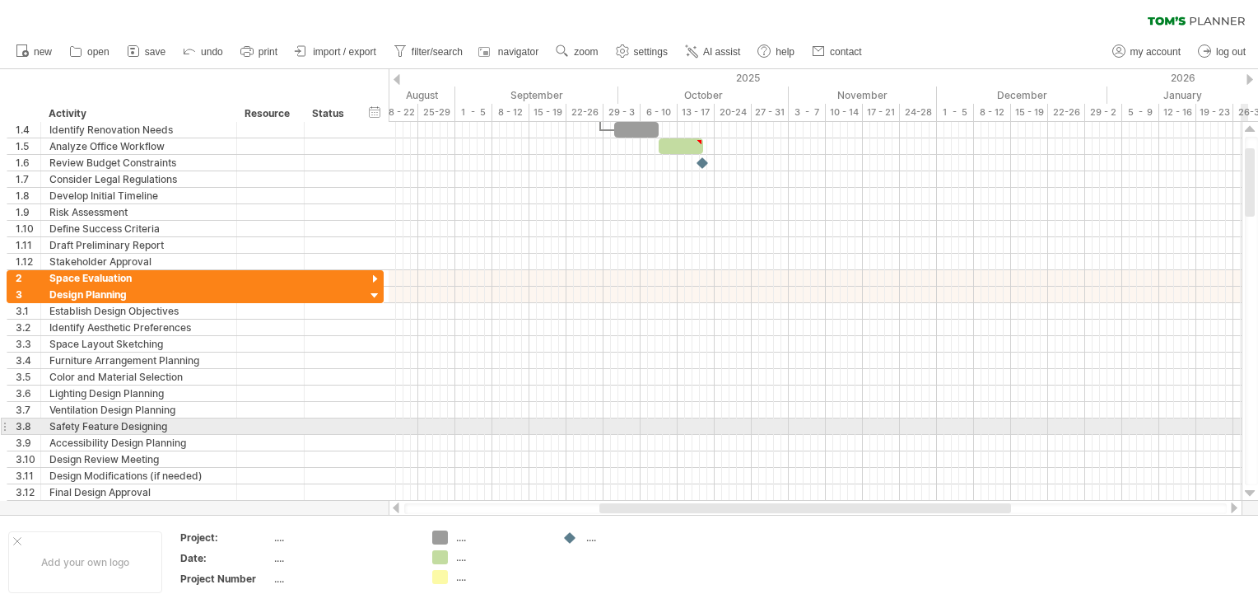
click at [1248, 491] on div at bounding box center [1250, 493] width 11 height 13
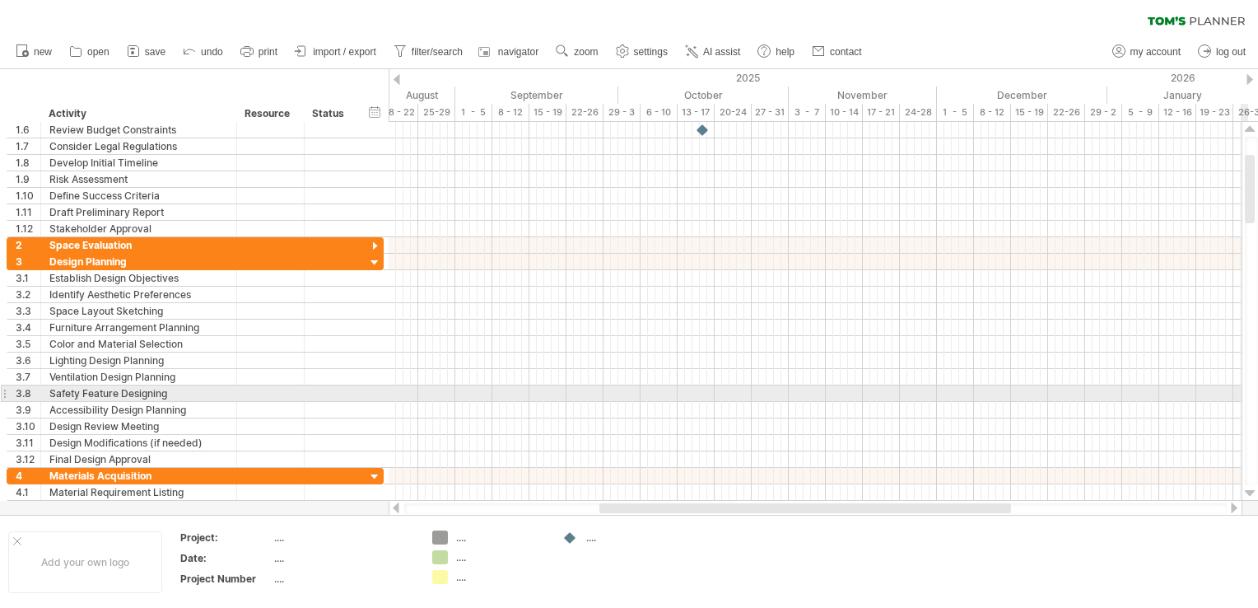
click at [1248, 491] on div at bounding box center [1250, 493] width 11 height 13
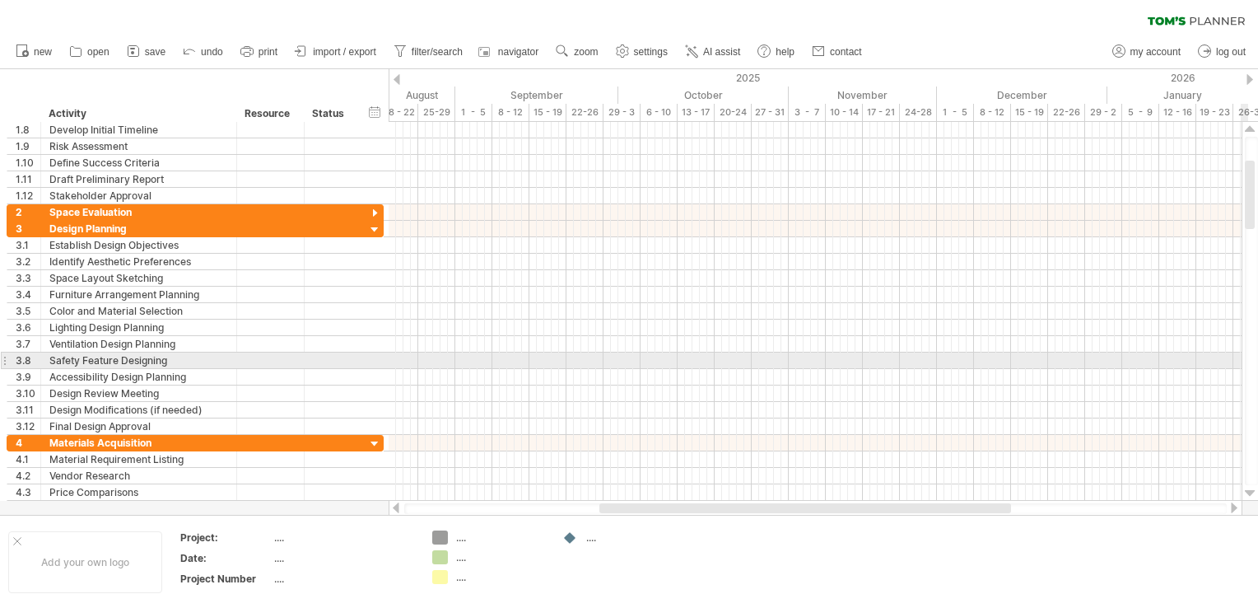
click at [1248, 491] on div at bounding box center [1250, 493] width 11 height 13
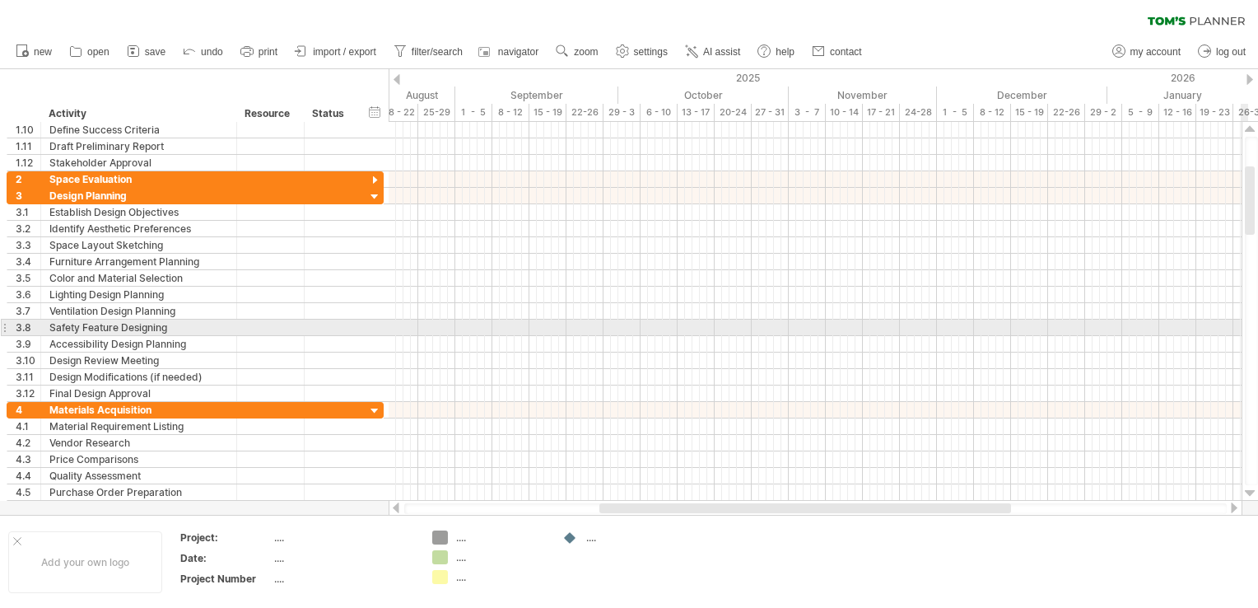
click at [1248, 491] on div at bounding box center [1250, 493] width 11 height 13
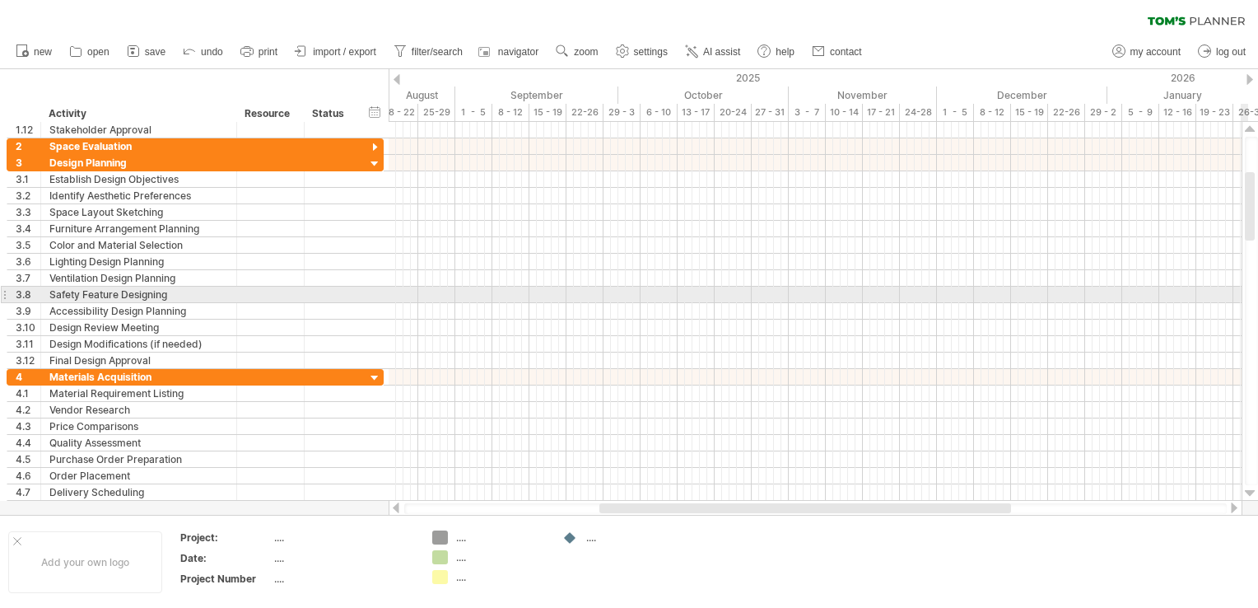
click at [1248, 491] on div at bounding box center [1250, 493] width 11 height 13
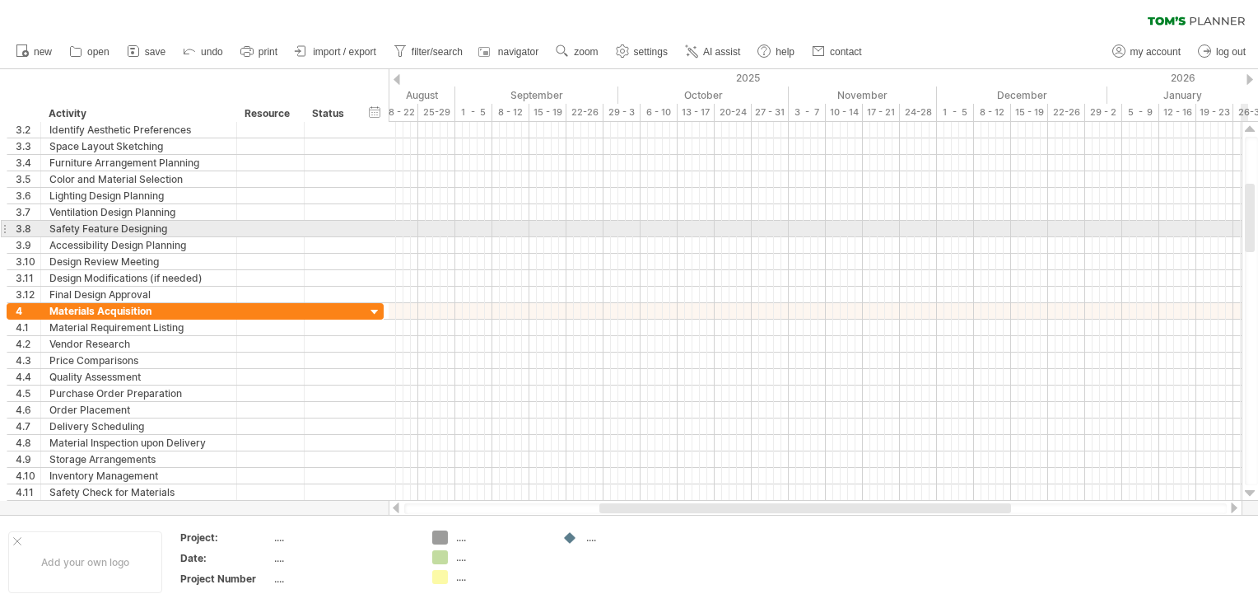
click at [1248, 491] on div at bounding box center [1250, 493] width 11 height 13
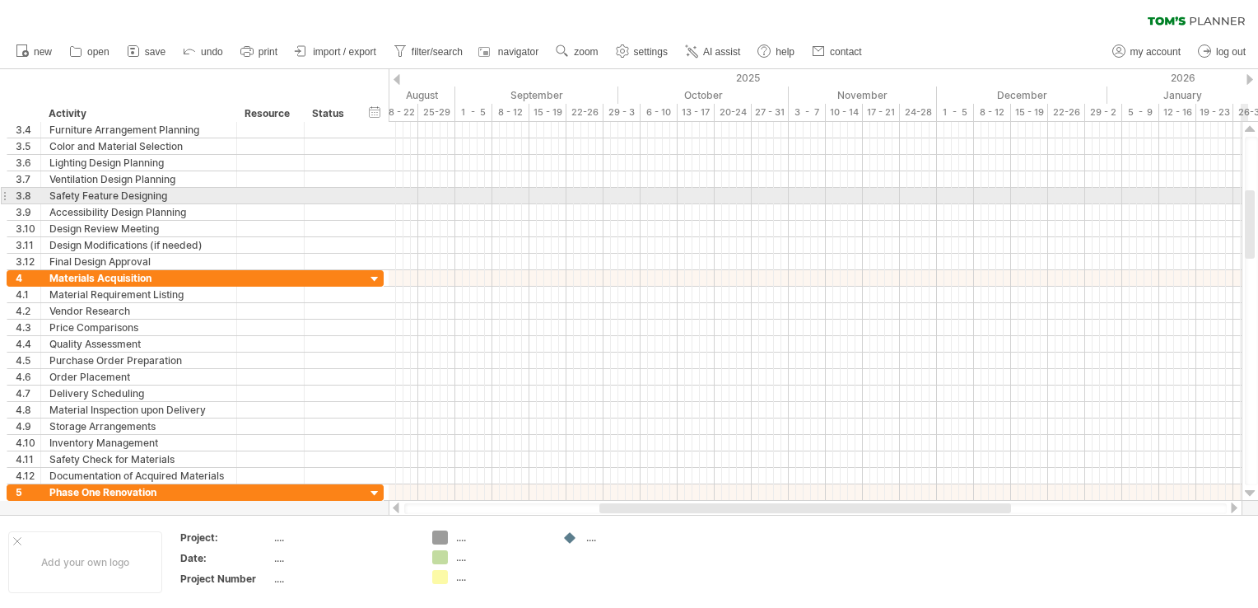
click at [1248, 491] on div at bounding box center [1250, 493] width 11 height 13
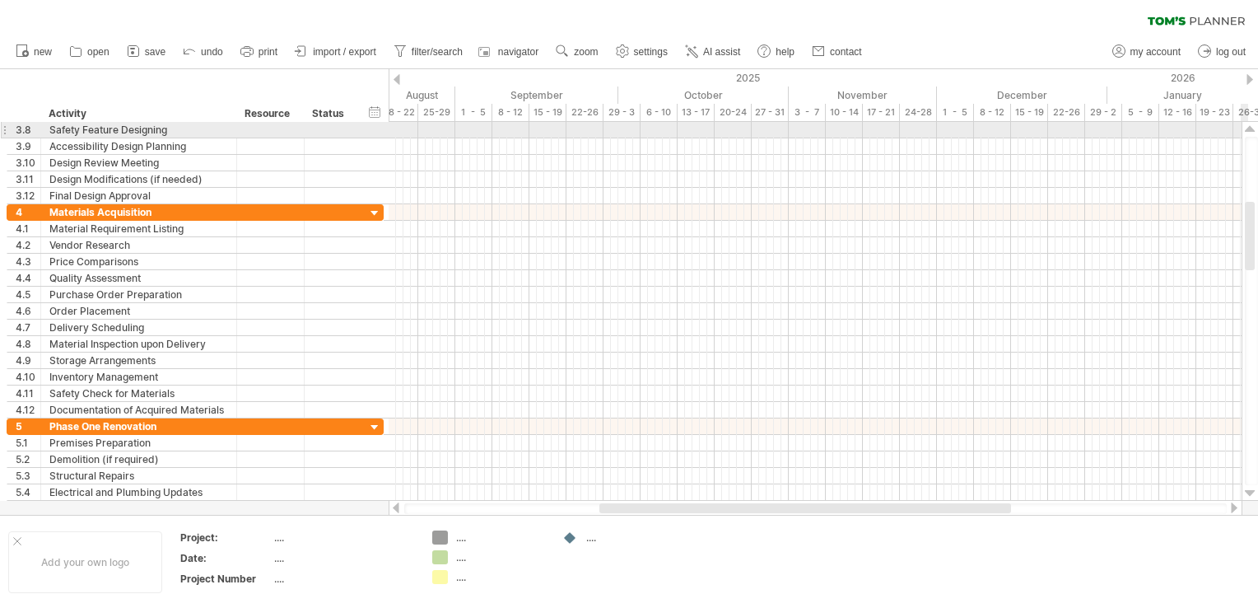
click at [1248, 491] on div at bounding box center [1250, 493] width 11 height 13
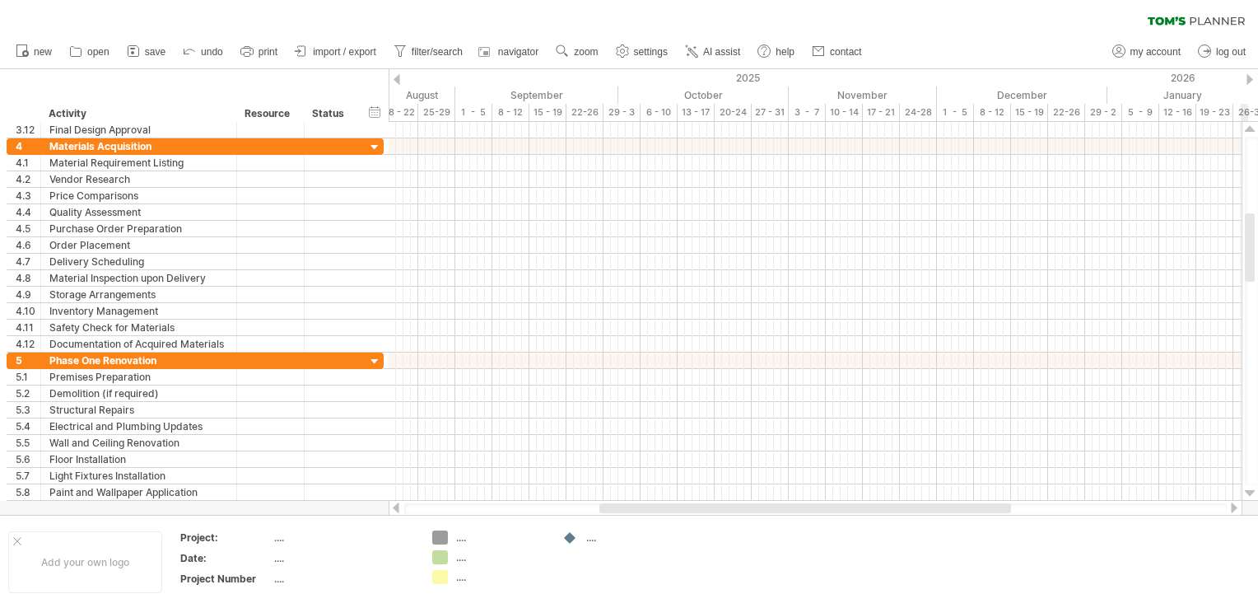
click at [1248, 491] on div at bounding box center [1250, 493] width 11 height 13
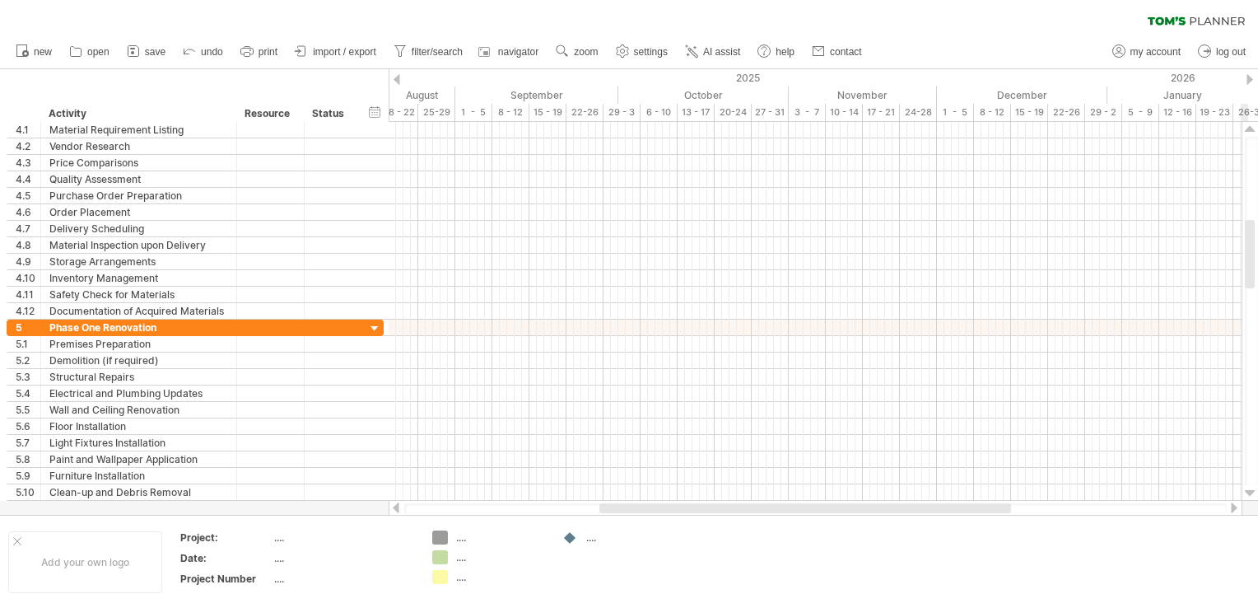
click at [1248, 491] on div at bounding box center [1250, 493] width 11 height 13
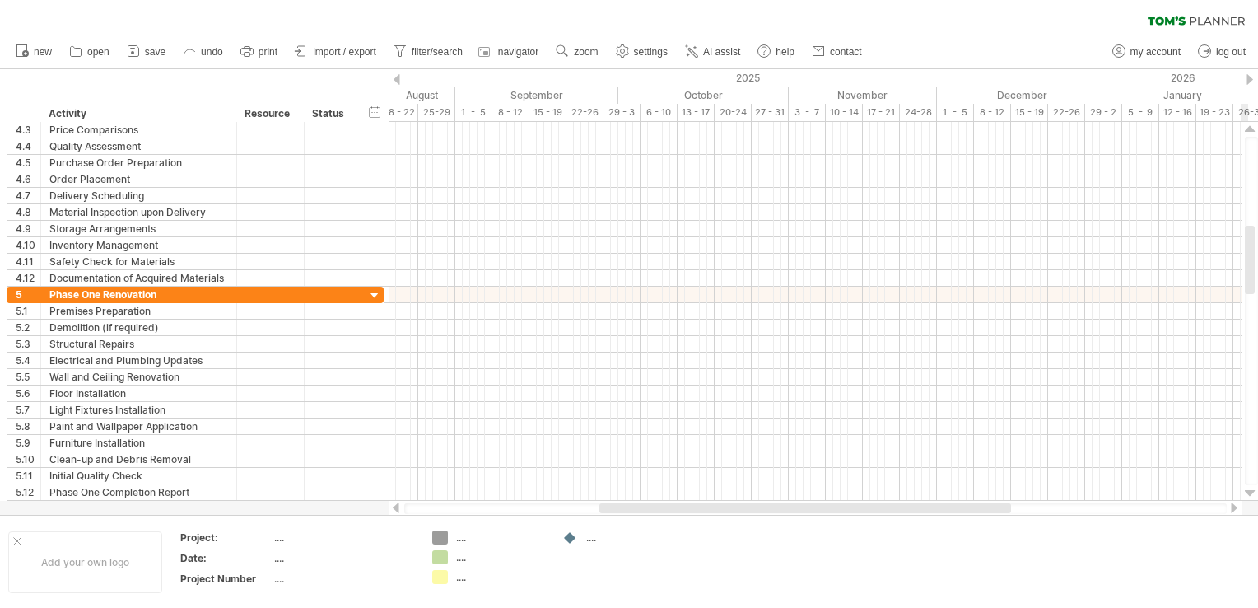
click at [1248, 491] on div at bounding box center [1250, 493] width 11 height 13
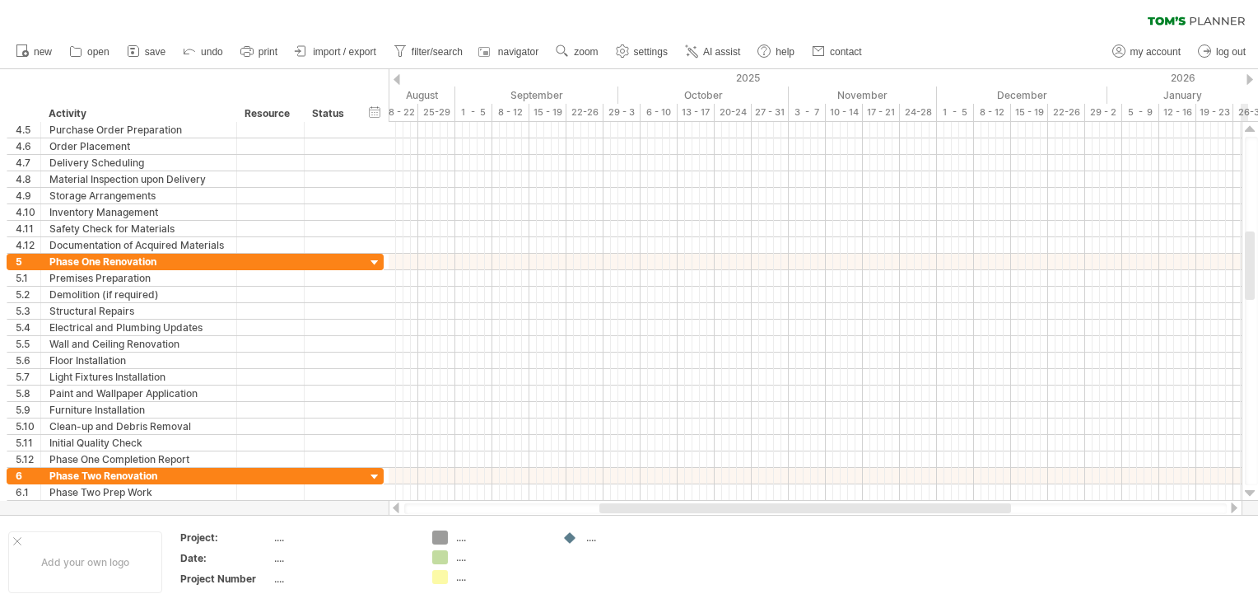
click at [1248, 491] on div at bounding box center [1250, 493] width 11 height 13
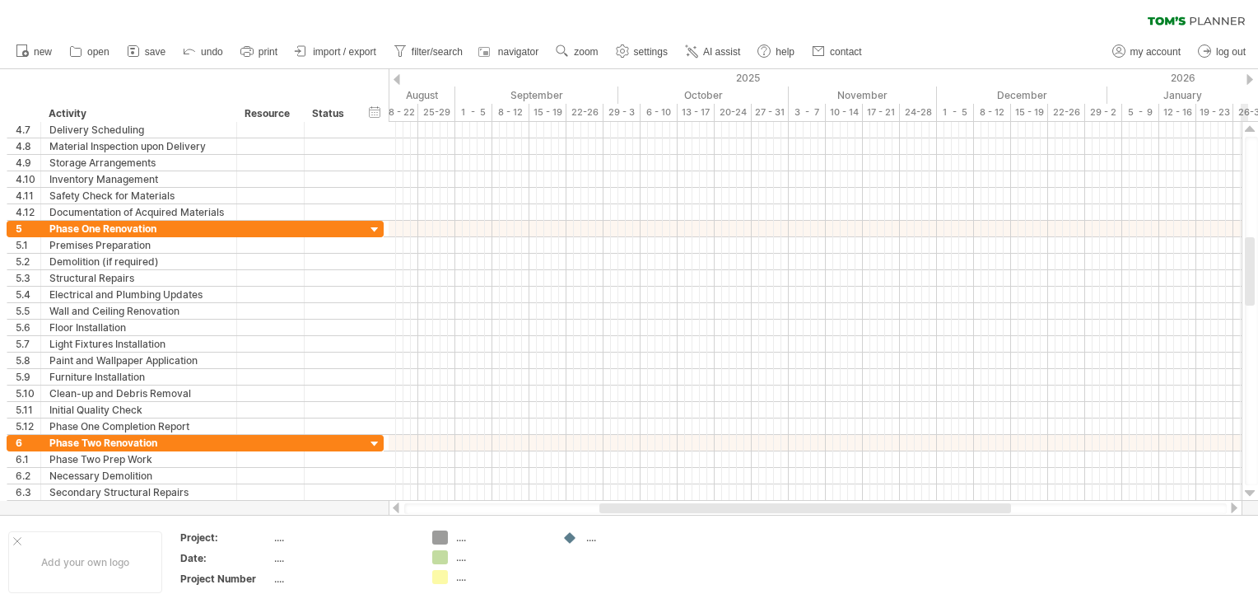
click at [1248, 491] on div at bounding box center [1250, 493] width 11 height 13
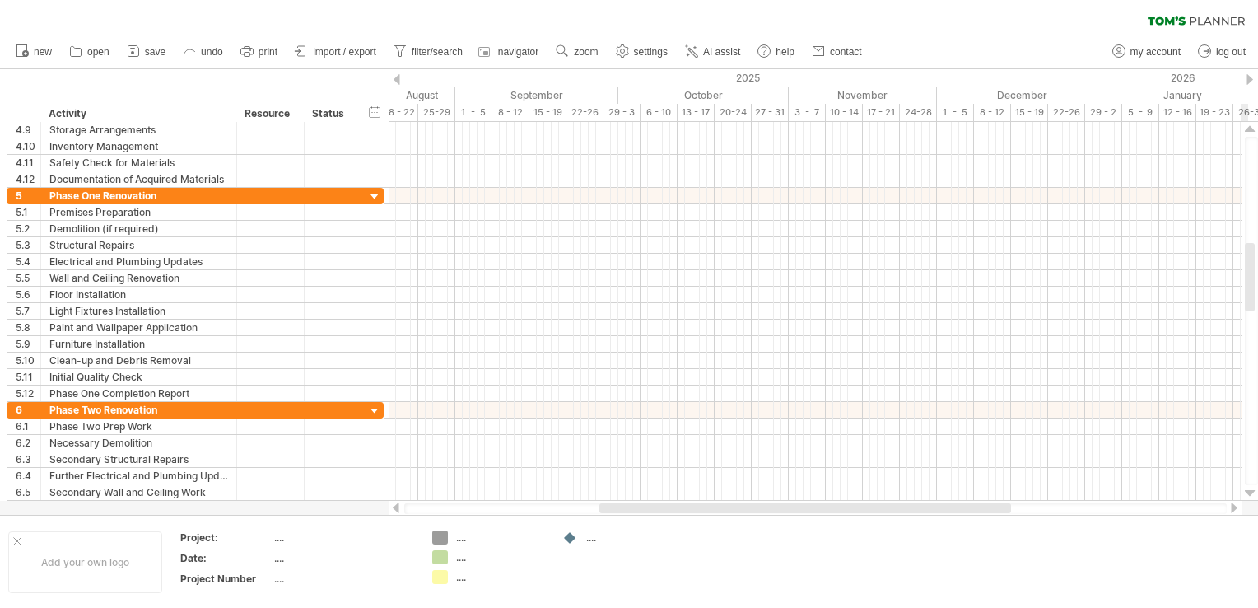
click at [1248, 491] on div at bounding box center [1250, 493] width 11 height 13
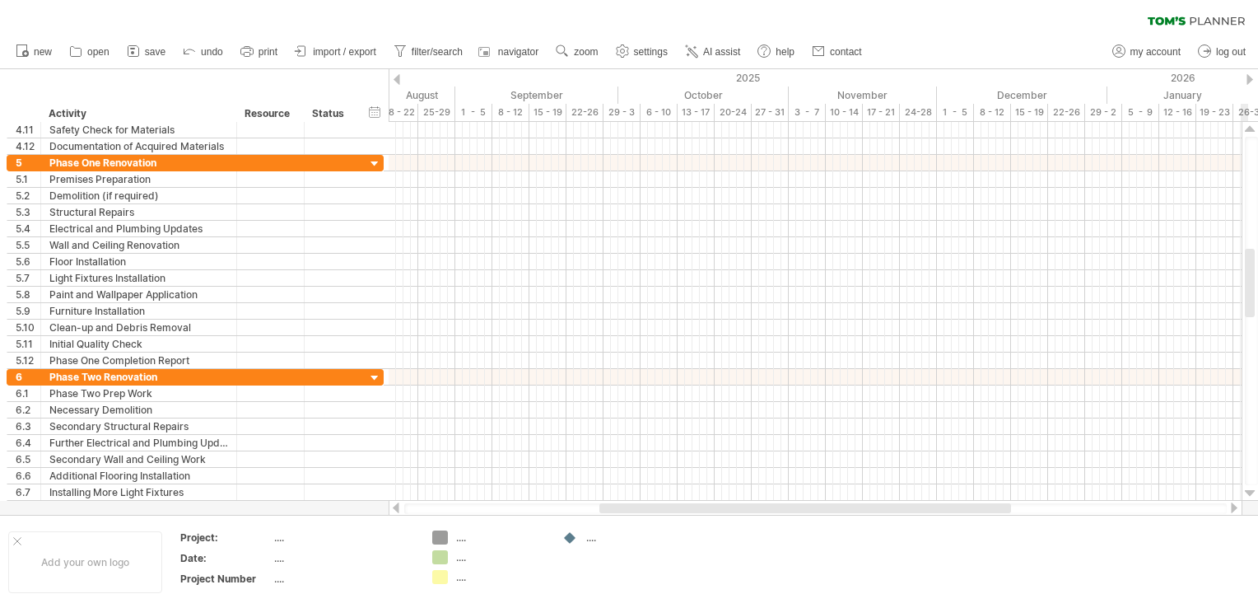
click at [1248, 491] on div at bounding box center [1250, 493] width 11 height 13
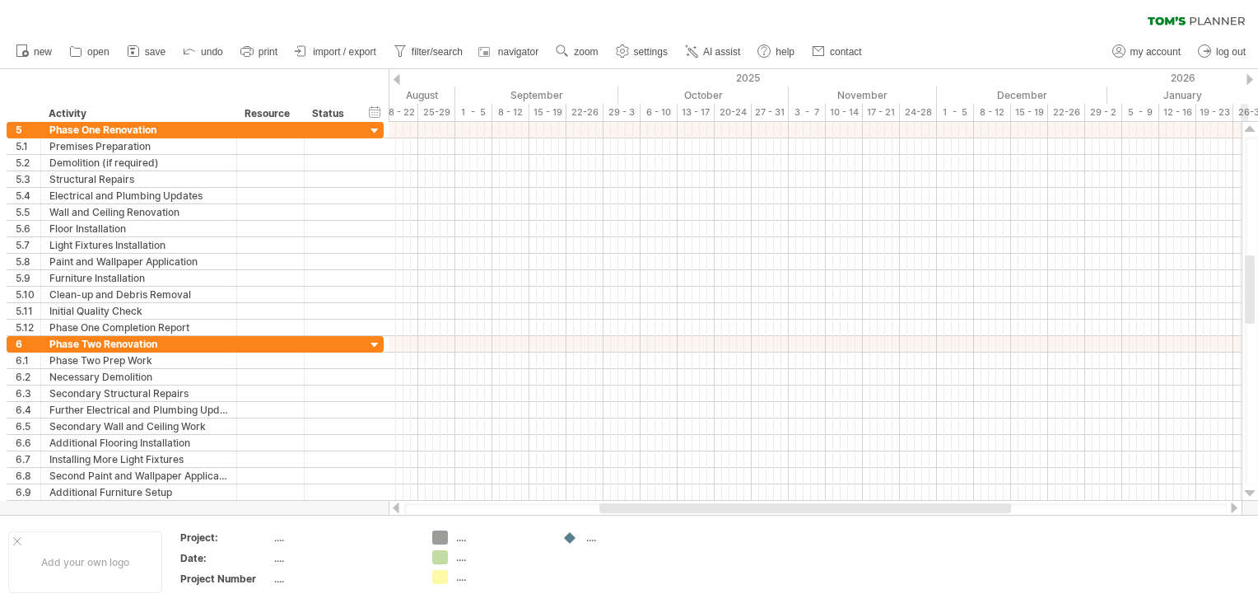
click at [1248, 491] on div at bounding box center [1250, 493] width 11 height 13
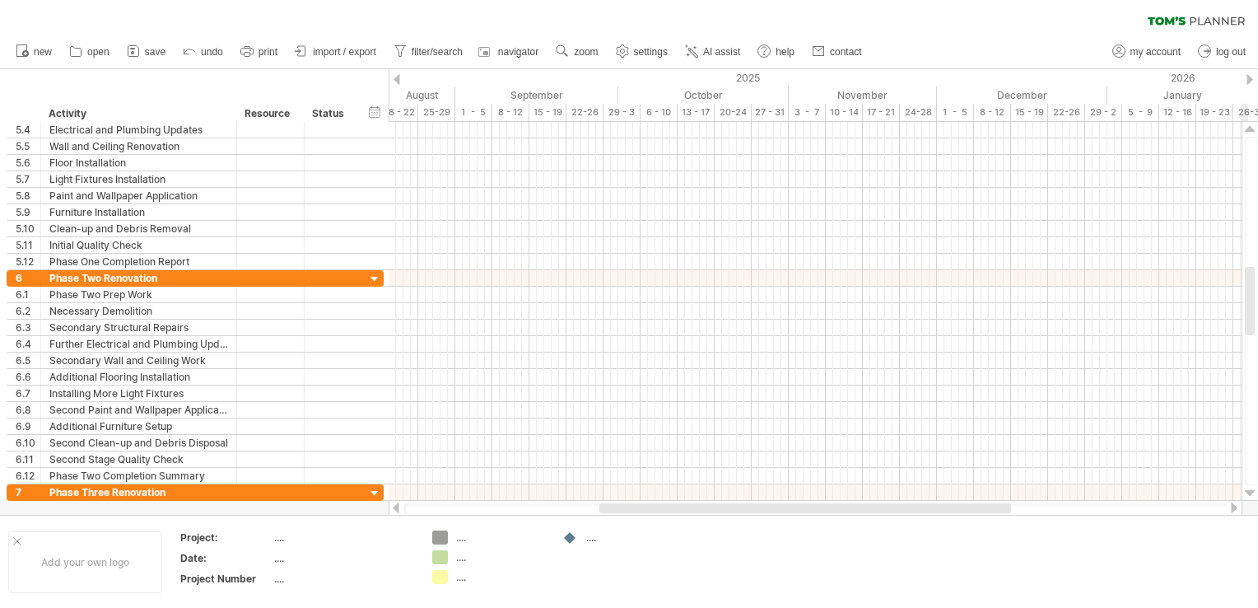
click at [1248, 491] on div at bounding box center [1250, 493] width 11 height 13
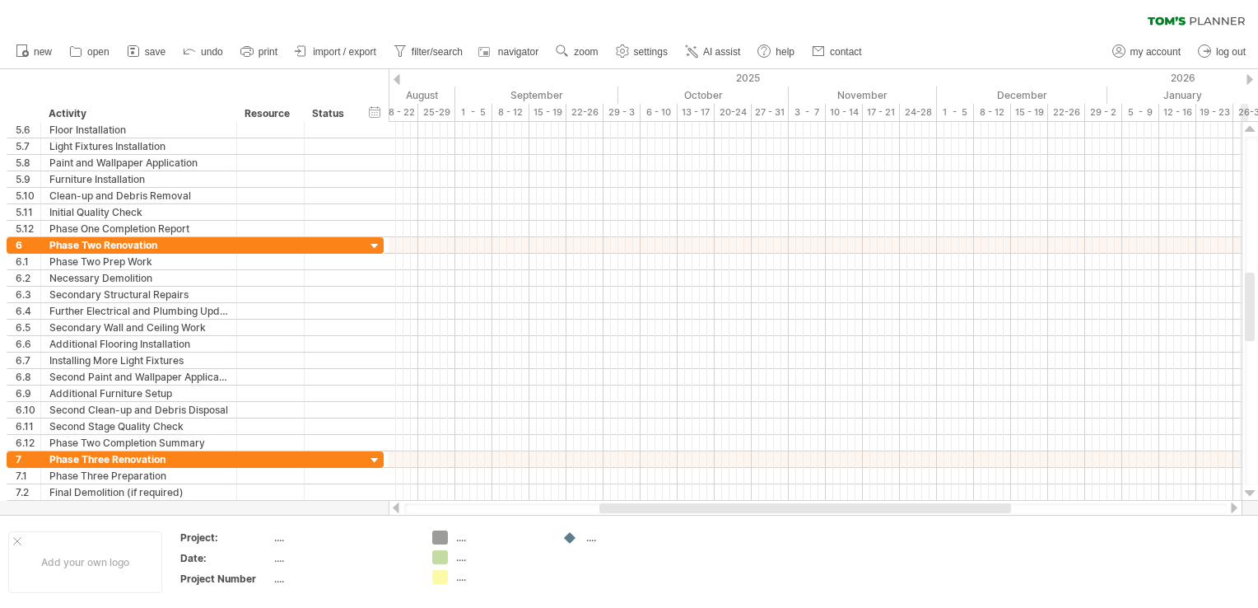
click at [1248, 491] on div at bounding box center [1250, 493] width 11 height 13
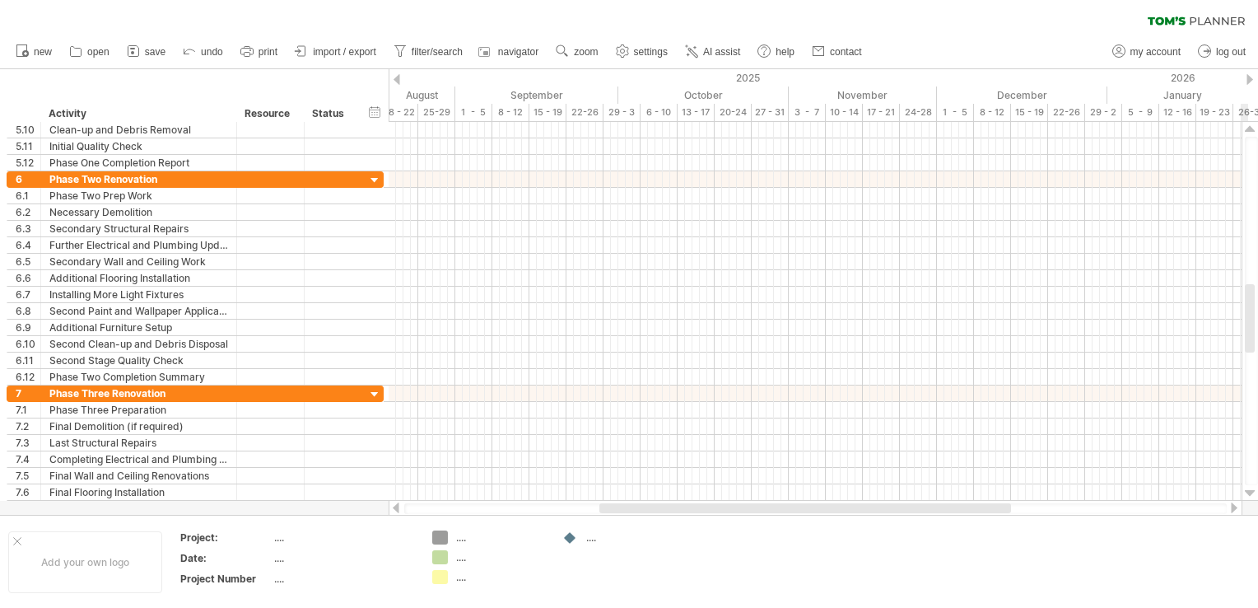
click at [1248, 491] on div at bounding box center [1250, 493] width 11 height 13
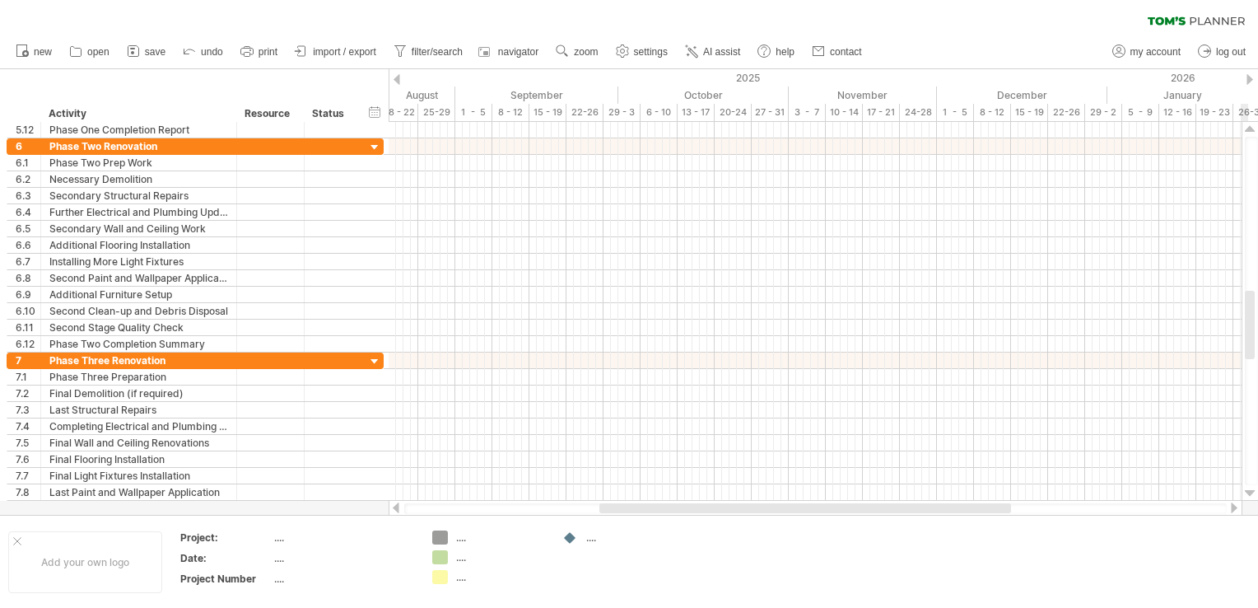
click at [1248, 491] on div at bounding box center [1250, 493] width 11 height 13
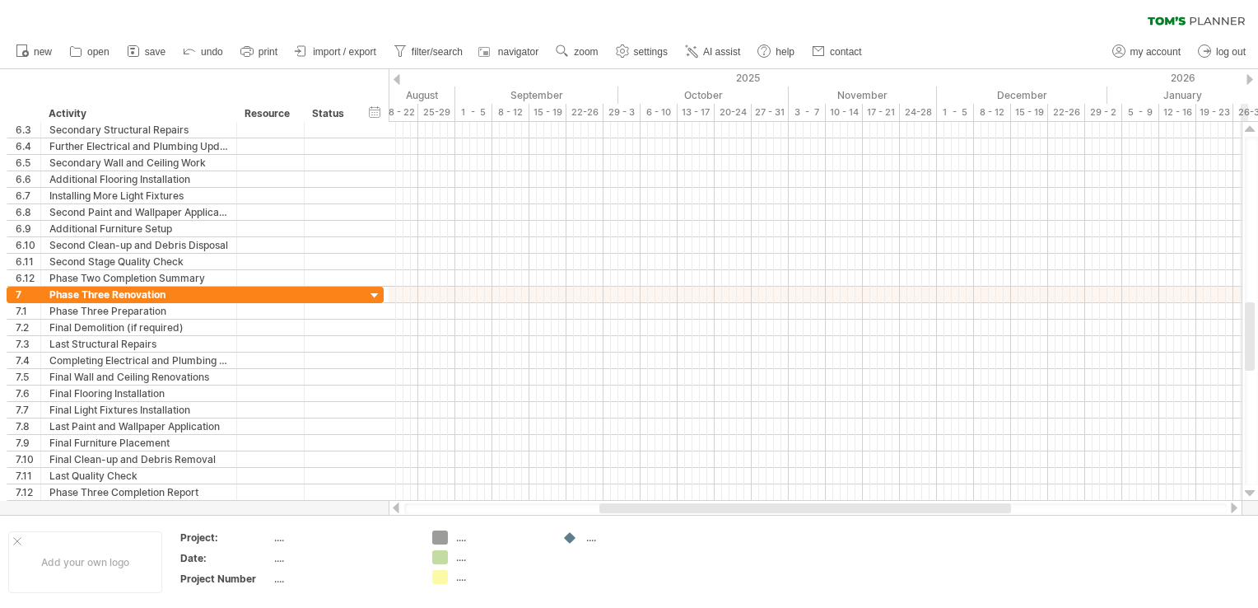
click at [1248, 491] on div at bounding box center [1250, 493] width 11 height 13
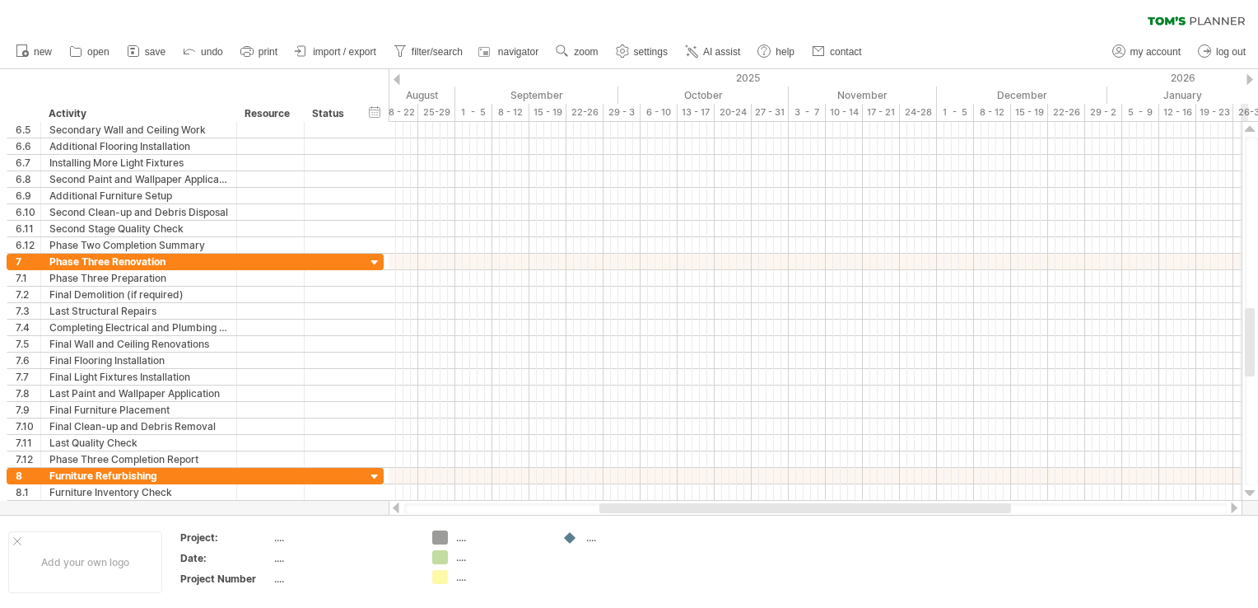
click at [1248, 491] on div at bounding box center [1250, 493] width 11 height 13
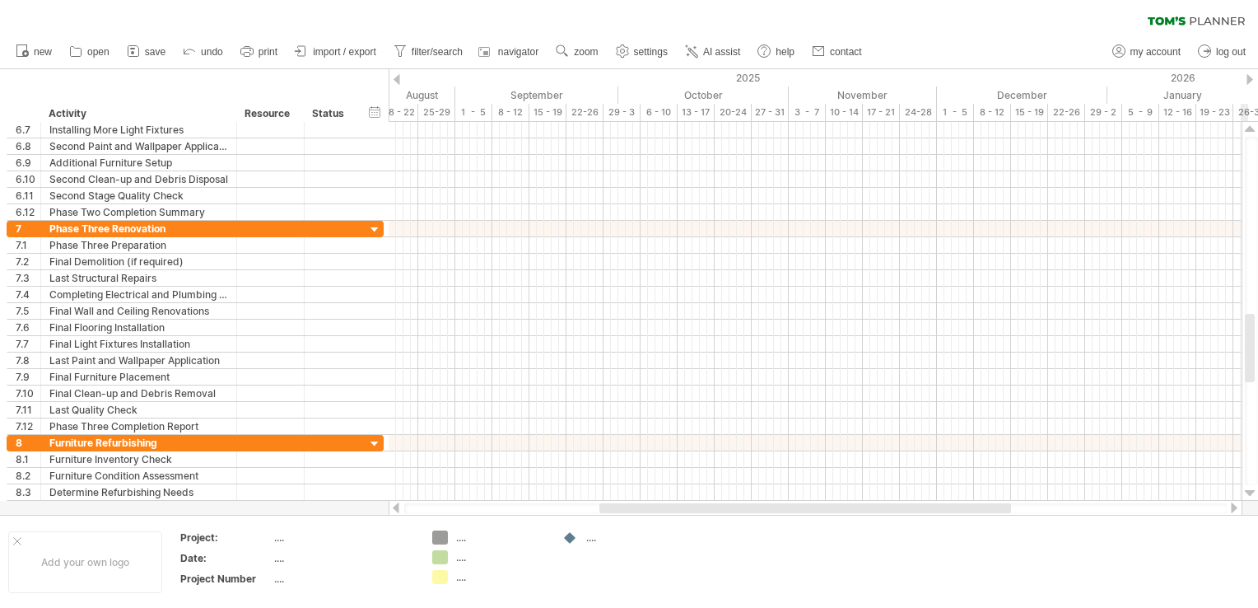
click at [1248, 491] on div at bounding box center [1250, 493] width 11 height 13
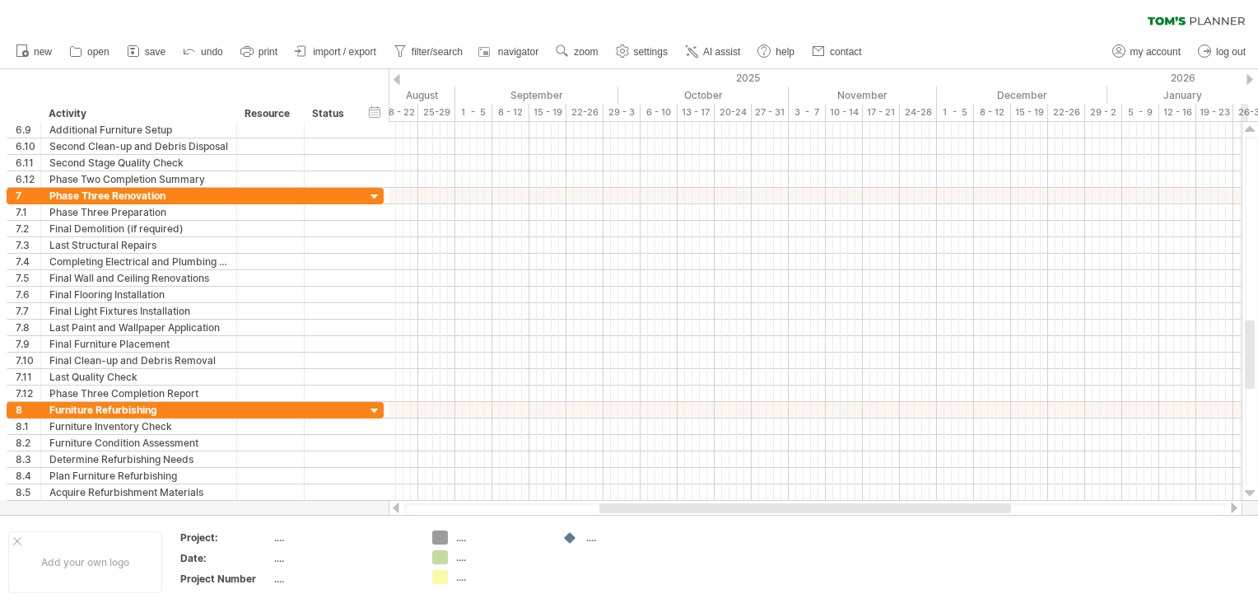
click at [1248, 491] on div at bounding box center [1250, 493] width 11 height 13
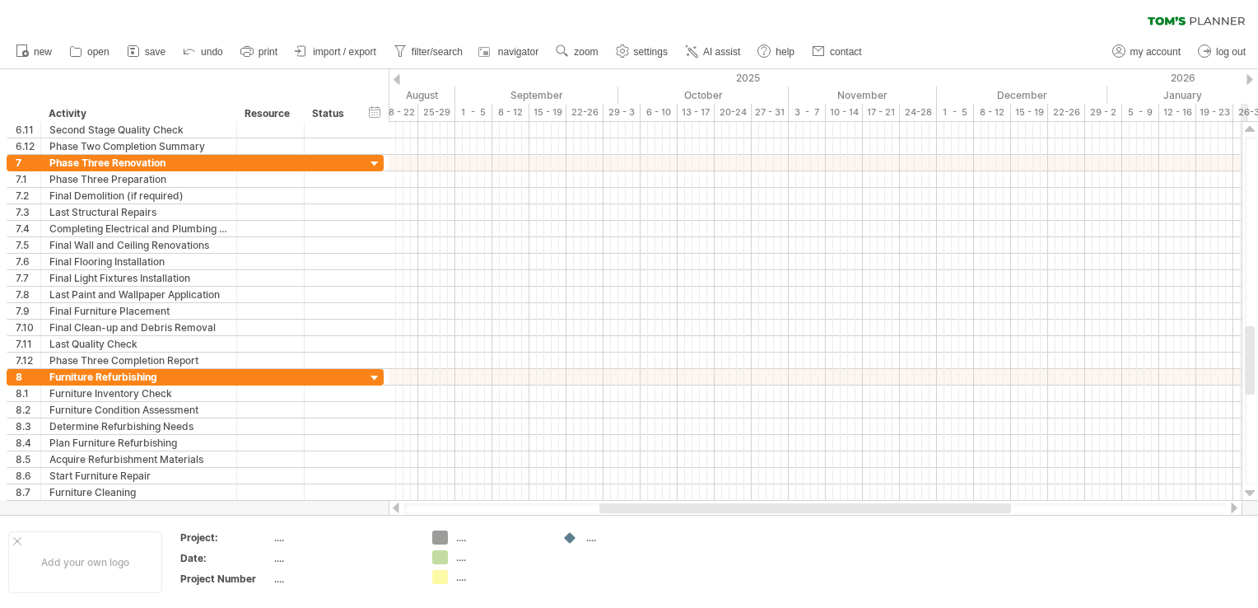
click at [1248, 491] on div at bounding box center [1250, 493] width 11 height 13
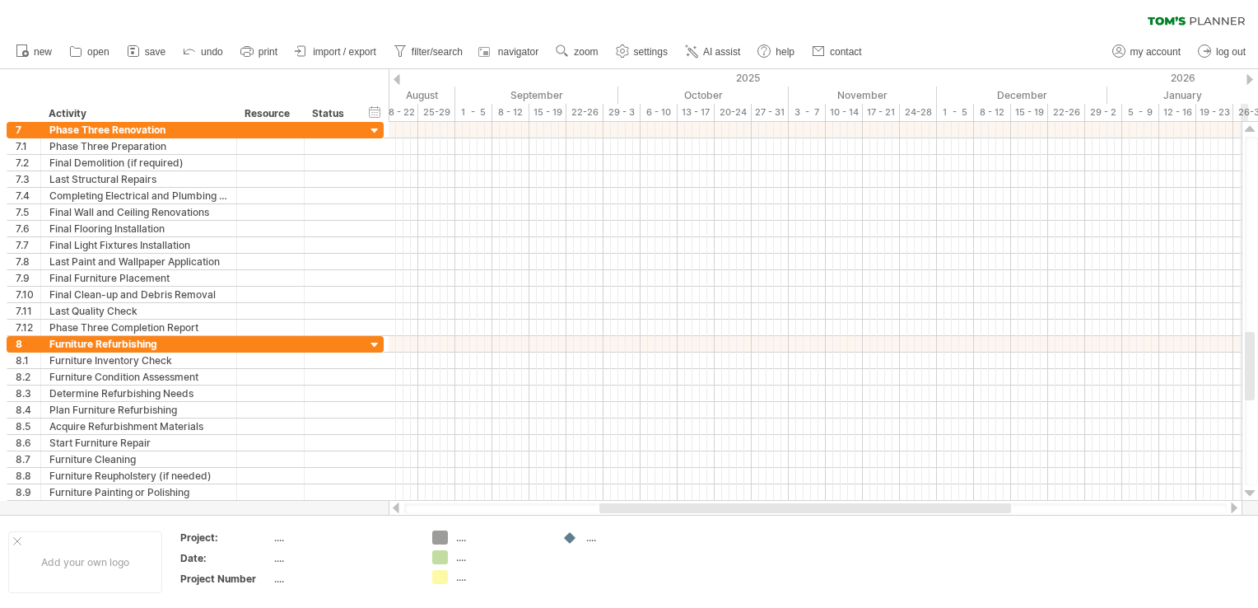
click at [1248, 491] on div at bounding box center [1250, 493] width 11 height 13
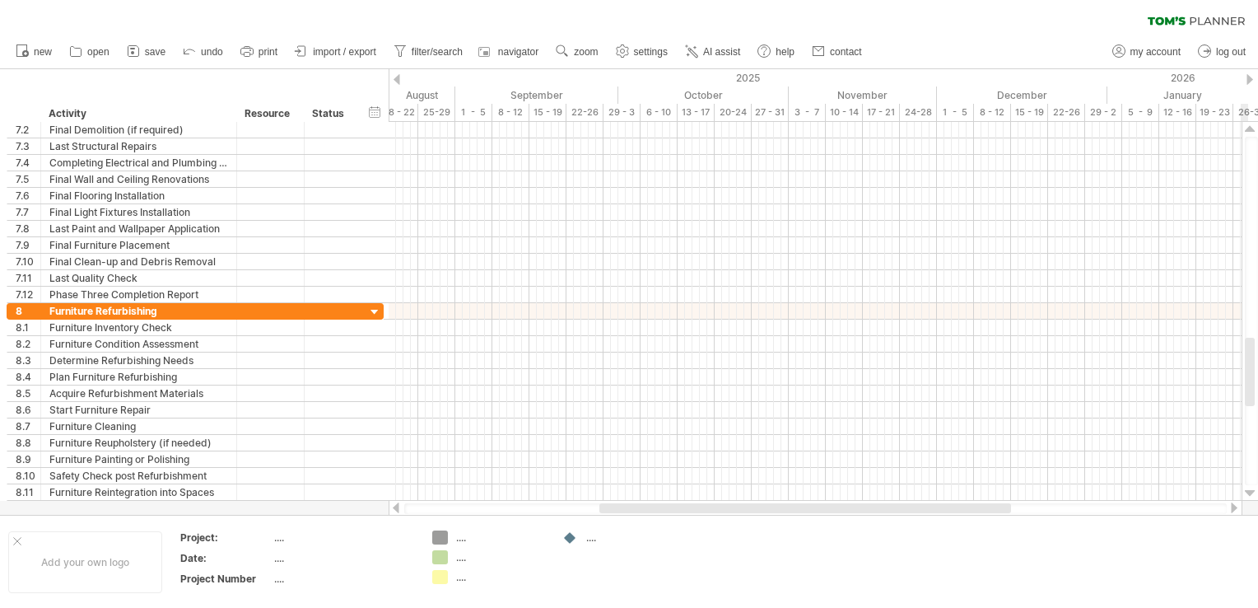
click at [1248, 491] on div at bounding box center [1250, 493] width 11 height 13
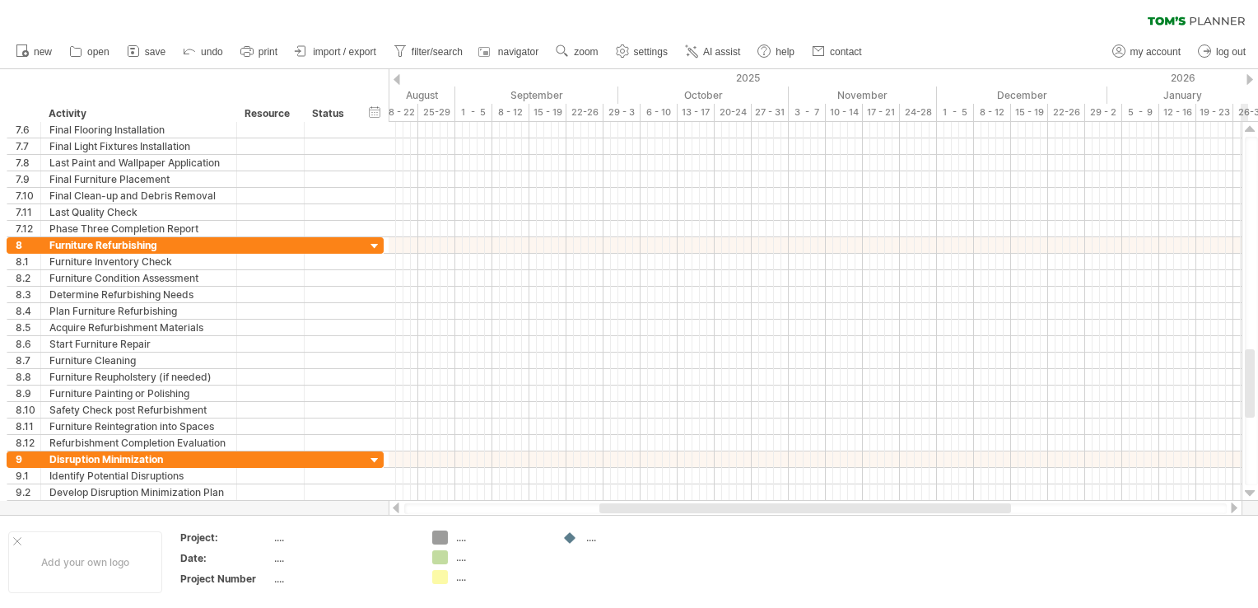
click at [1248, 491] on div at bounding box center [1250, 493] width 11 height 13
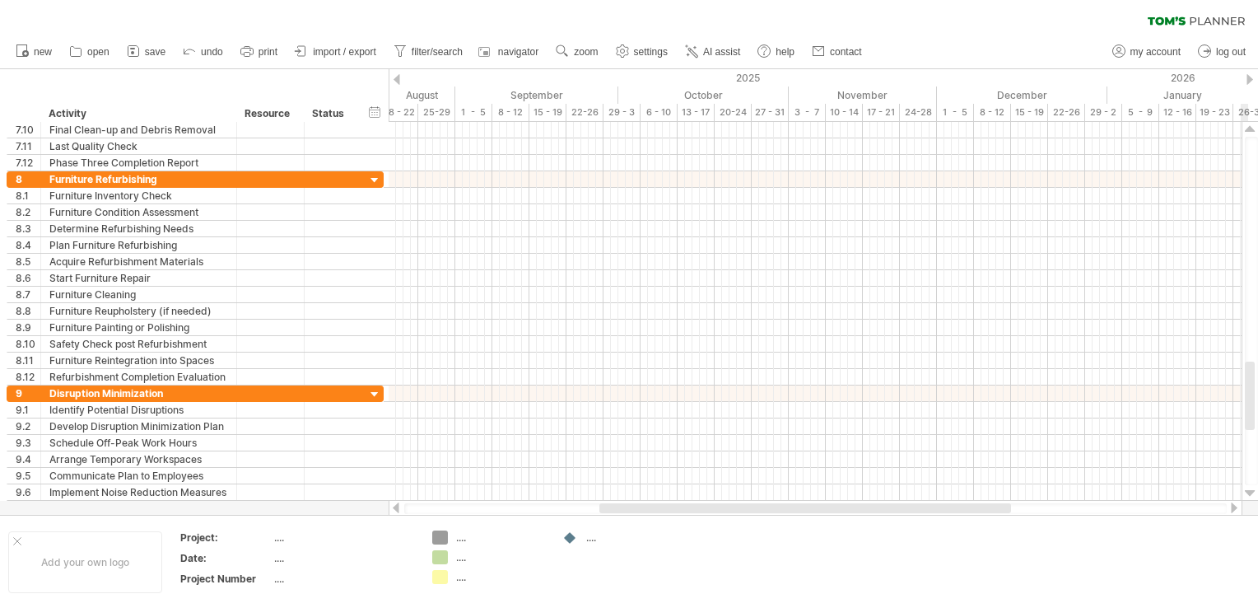
click at [1248, 491] on div at bounding box center [1250, 493] width 11 height 13
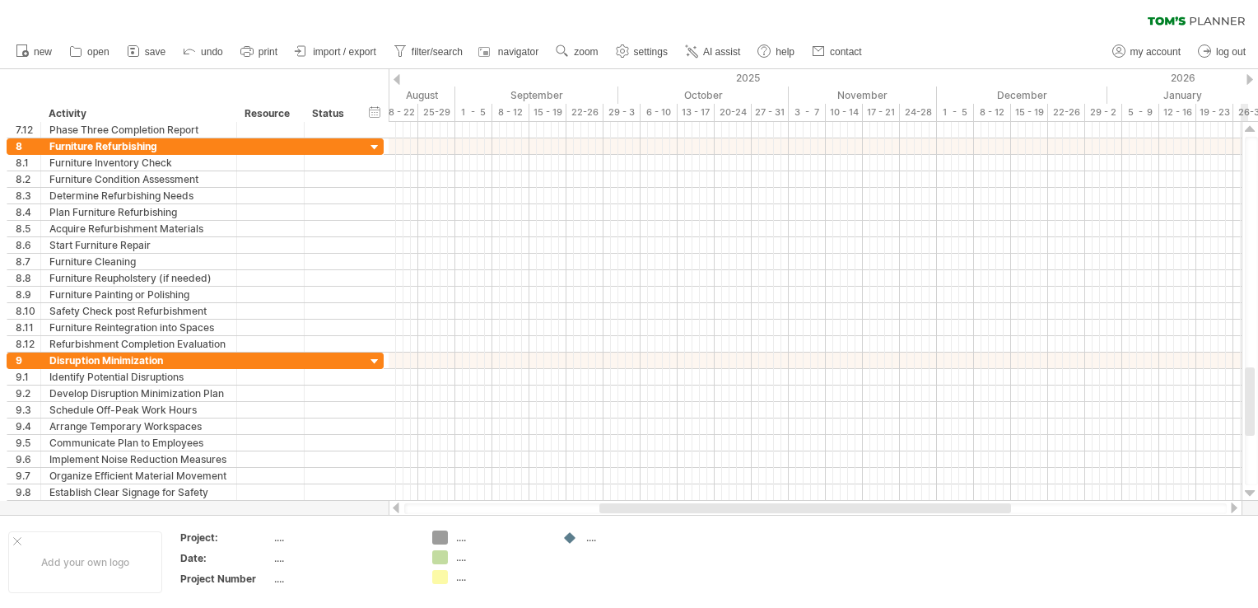
click at [1248, 491] on div at bounding box center [1250, 493] width 11 height 13
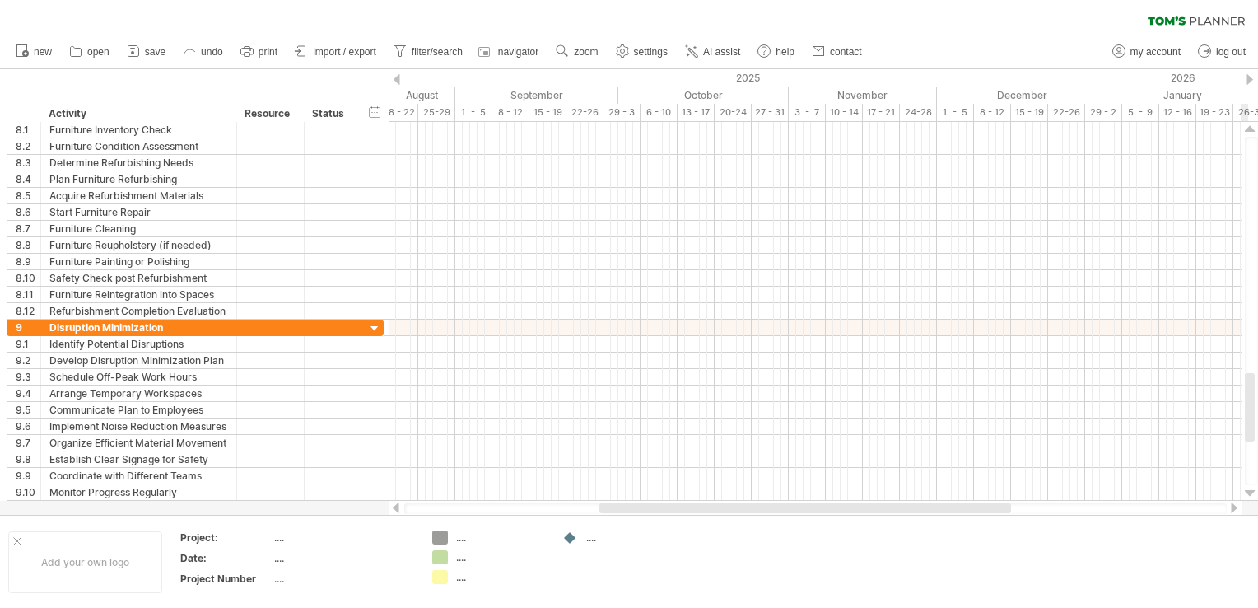
click at [1248, 491] on div at bounding box center [1250, 493] width 11 height 13
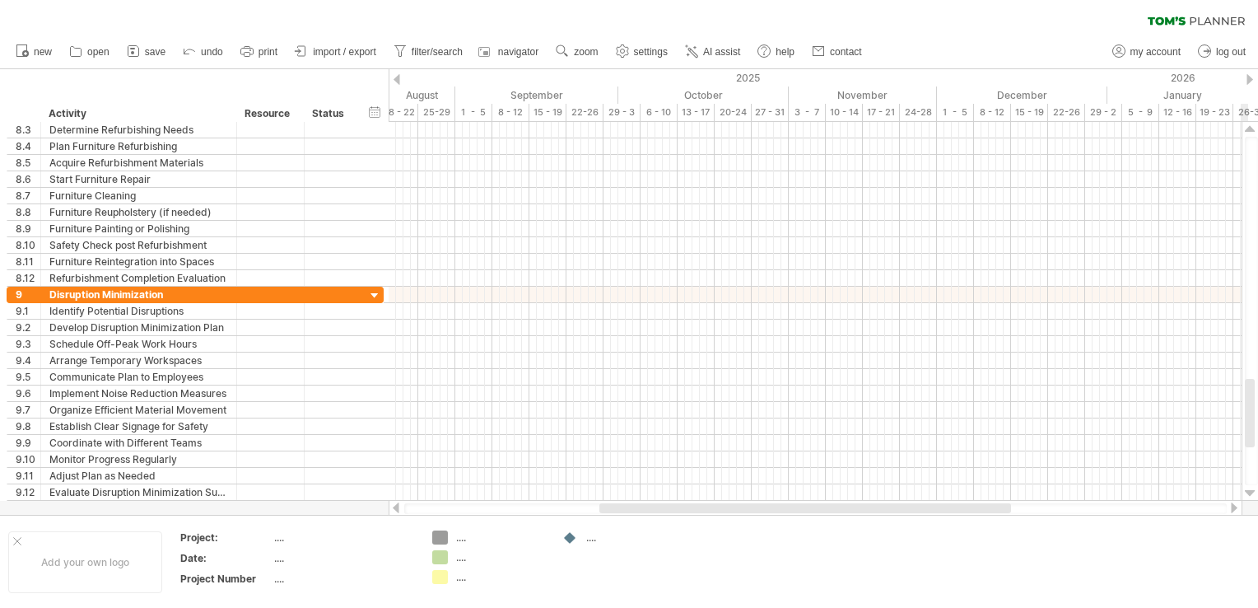
click at [1248, 491] on div at bounding box center [1250, 493] width 11 height 13
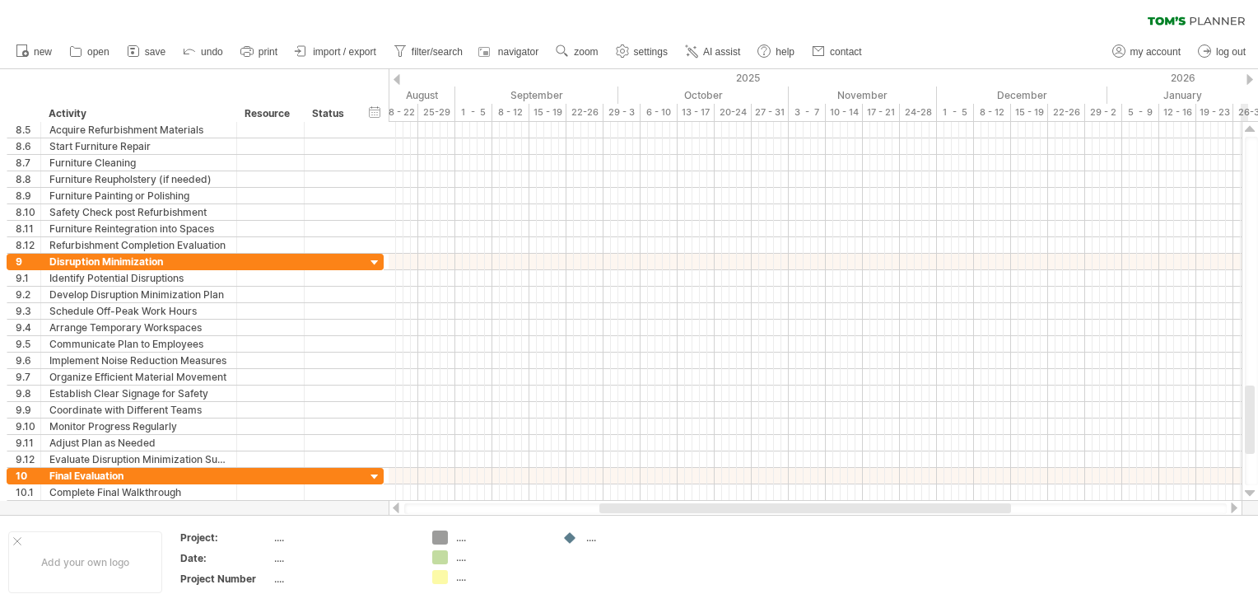
click at [1248, 491] on div at bounding box center [1250, 493] width 11 height 13
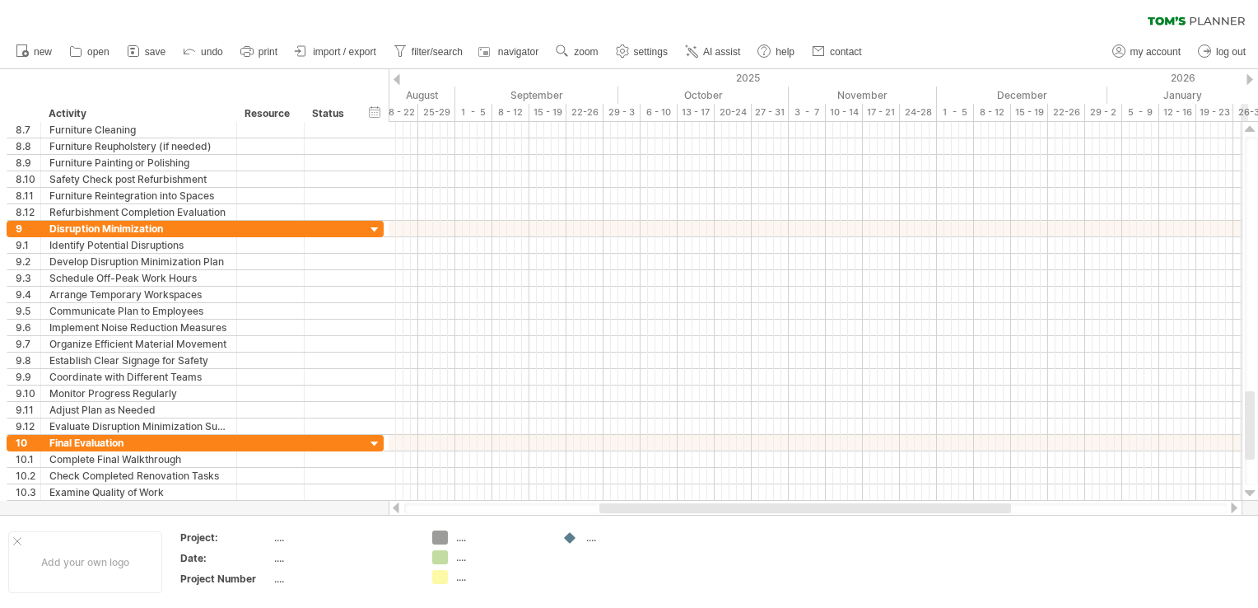
click at [1248, 491] on div at bounding box center [1250, 493] width 11 height 13
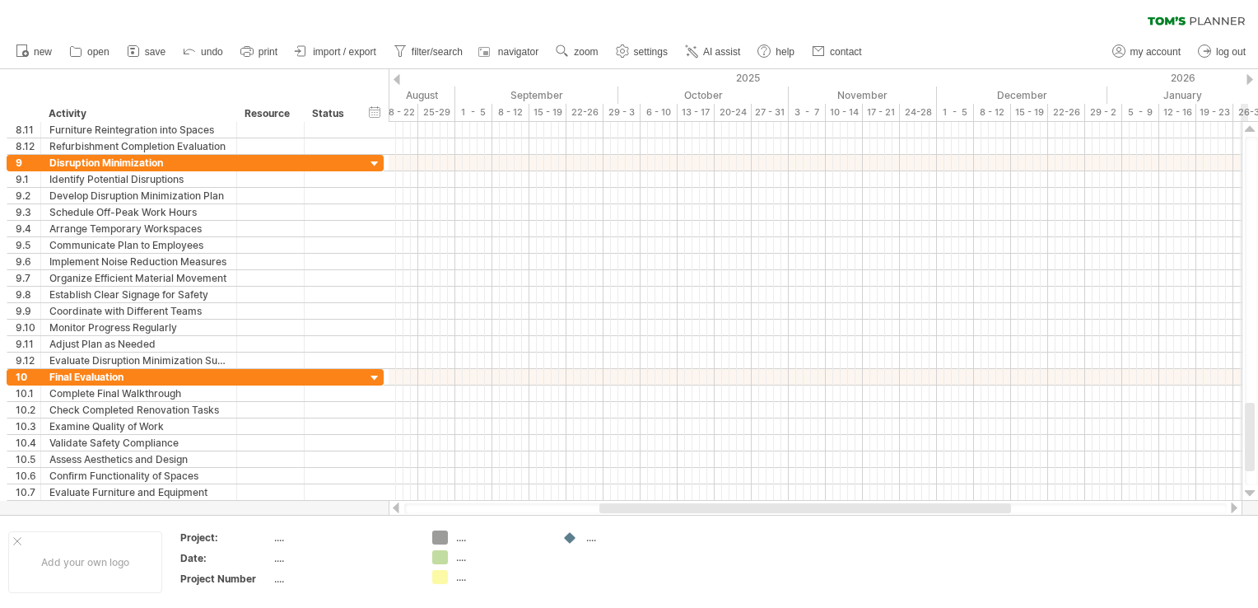
click at [1248, 491] on div at bounding box center [1250, 493] width 11 height 13
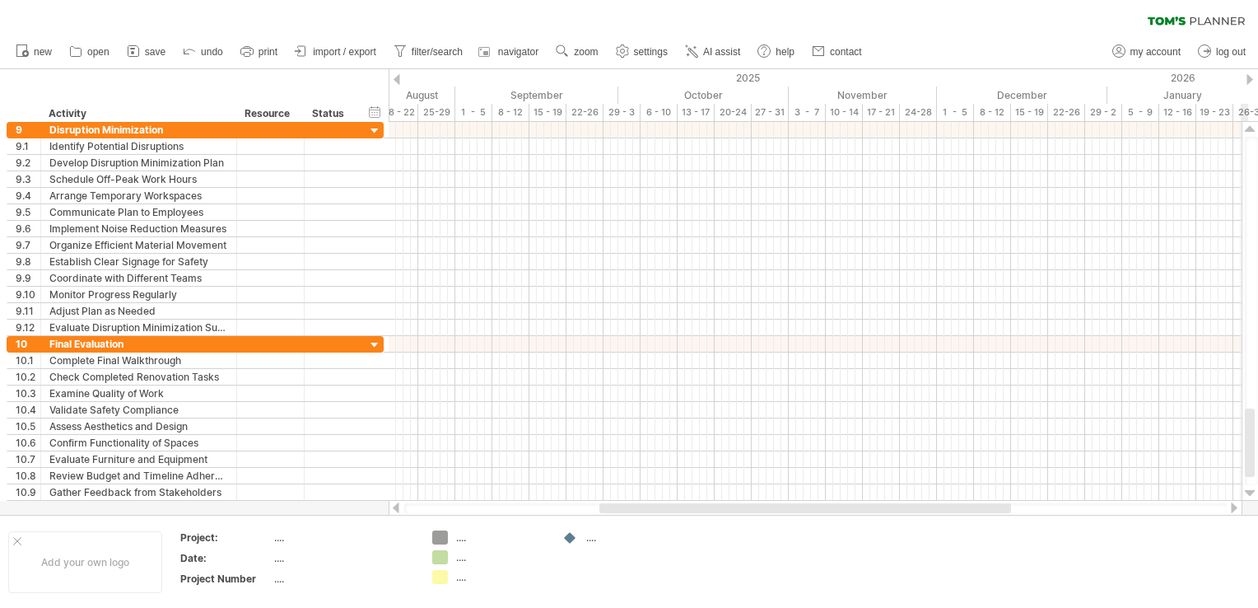
click at [1248, 491] on div at bounding box center [1250, 493] width 11 height 13
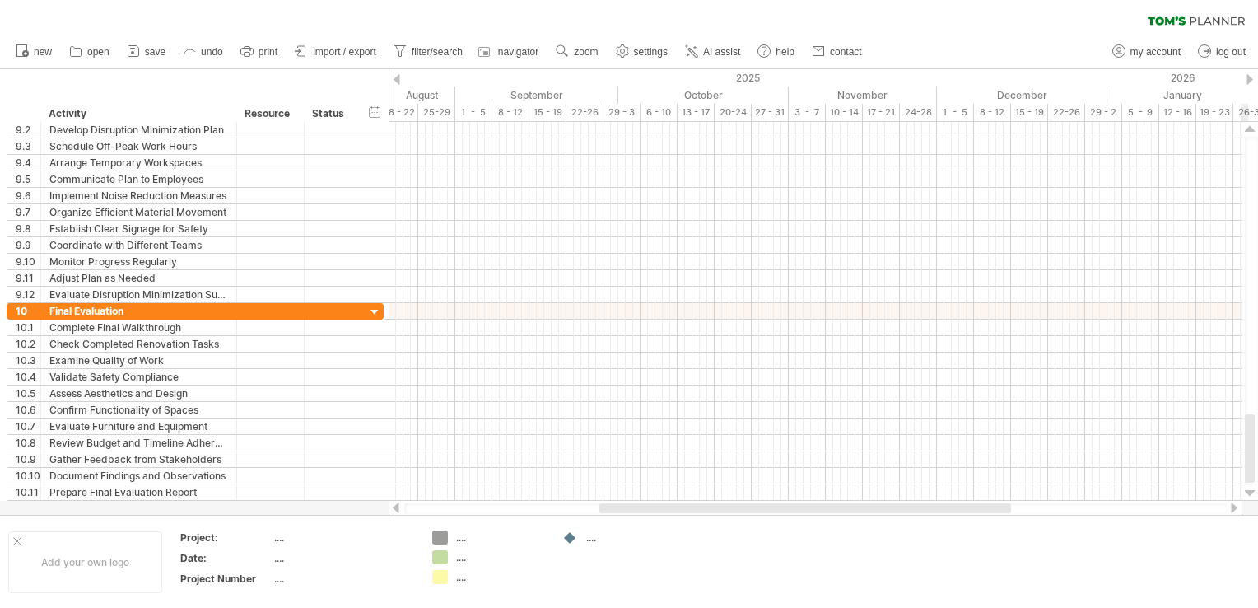
click at [1248, 491] on div at bounding box center [1250, 493] width 11 height 13
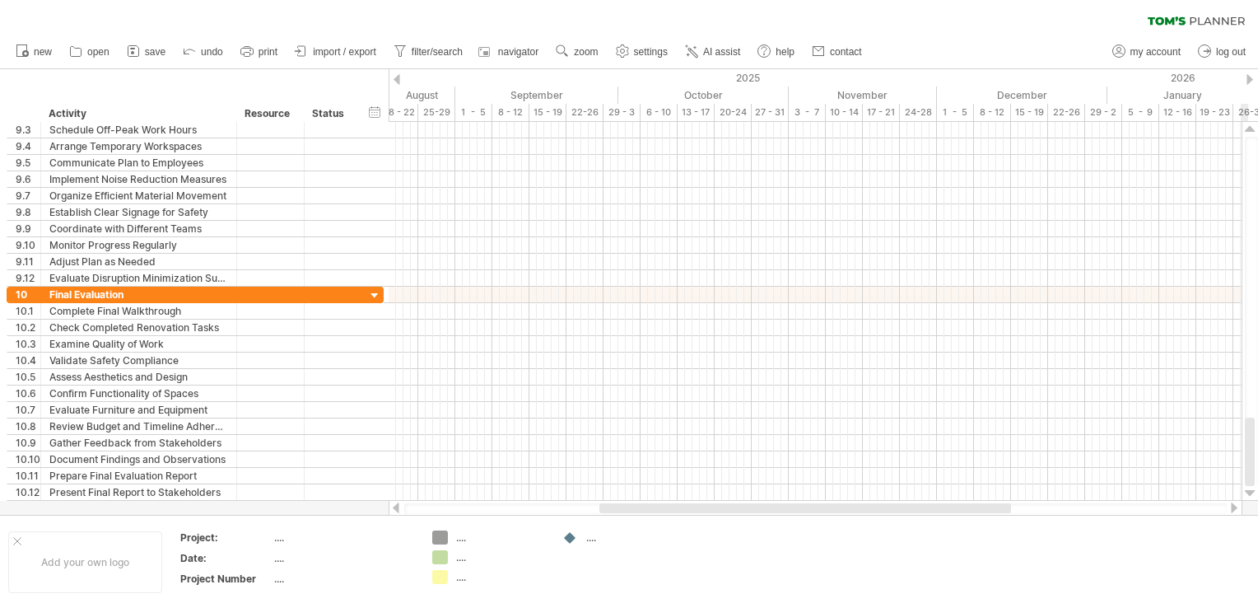
click at [1248, 491] on div at bounding box center [1250, 493] width 11 height 13
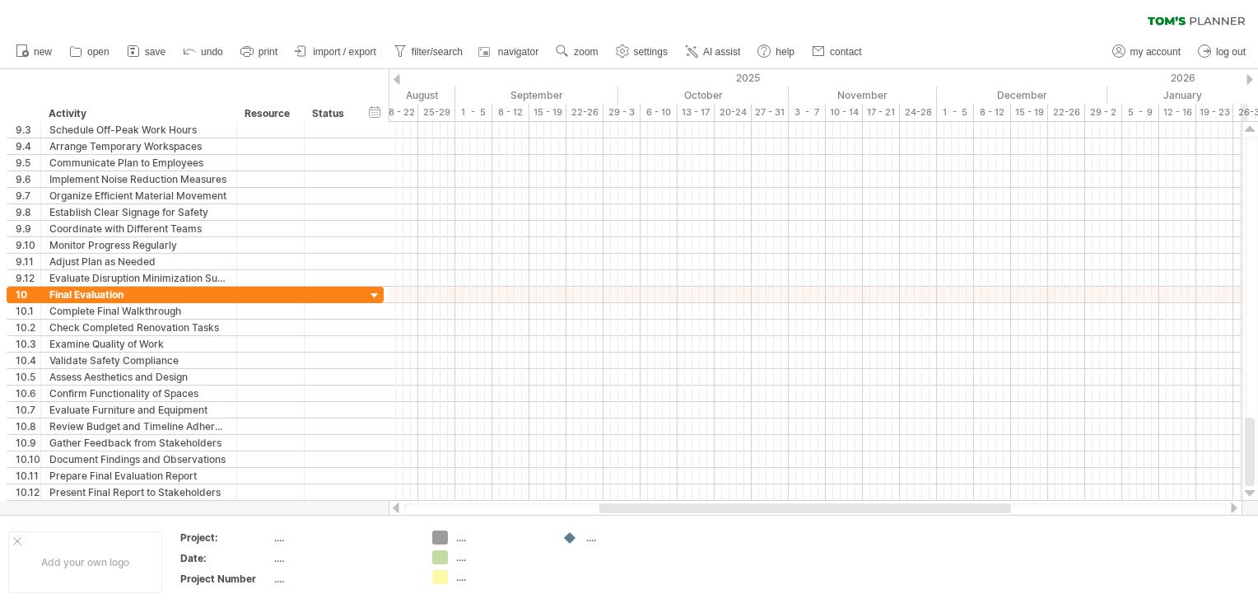
click at [1248, 491] on div at bounding box center [1250, 493] width 11 height 13
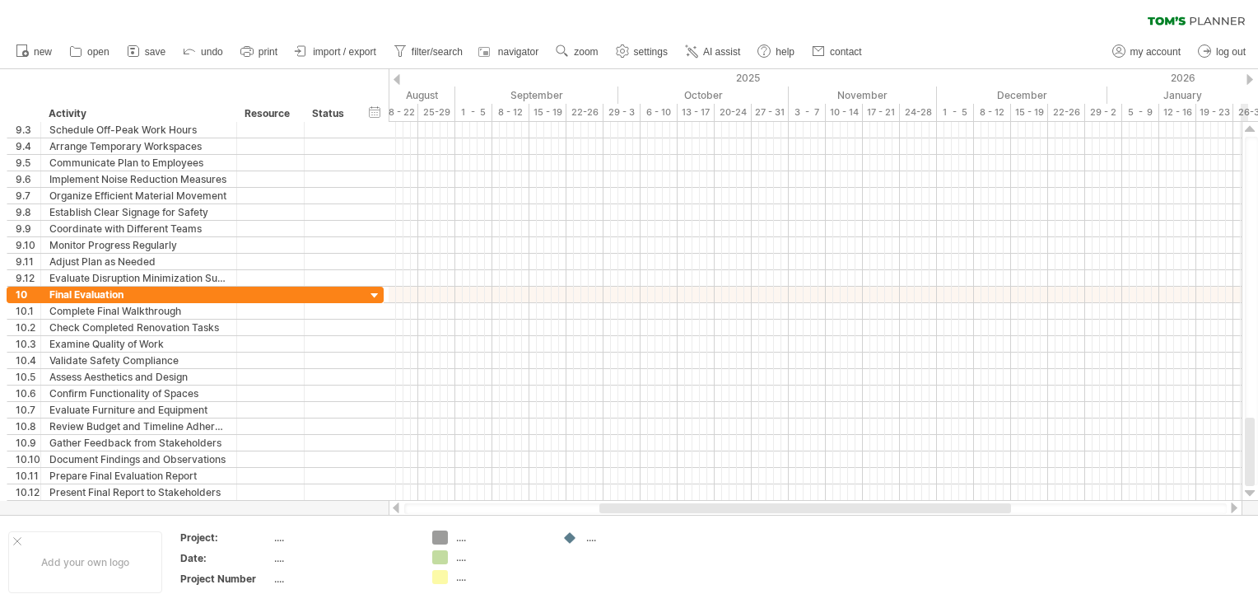
click at [1248, 491] on div at bounding box center [1250, 493] width 11 height 13
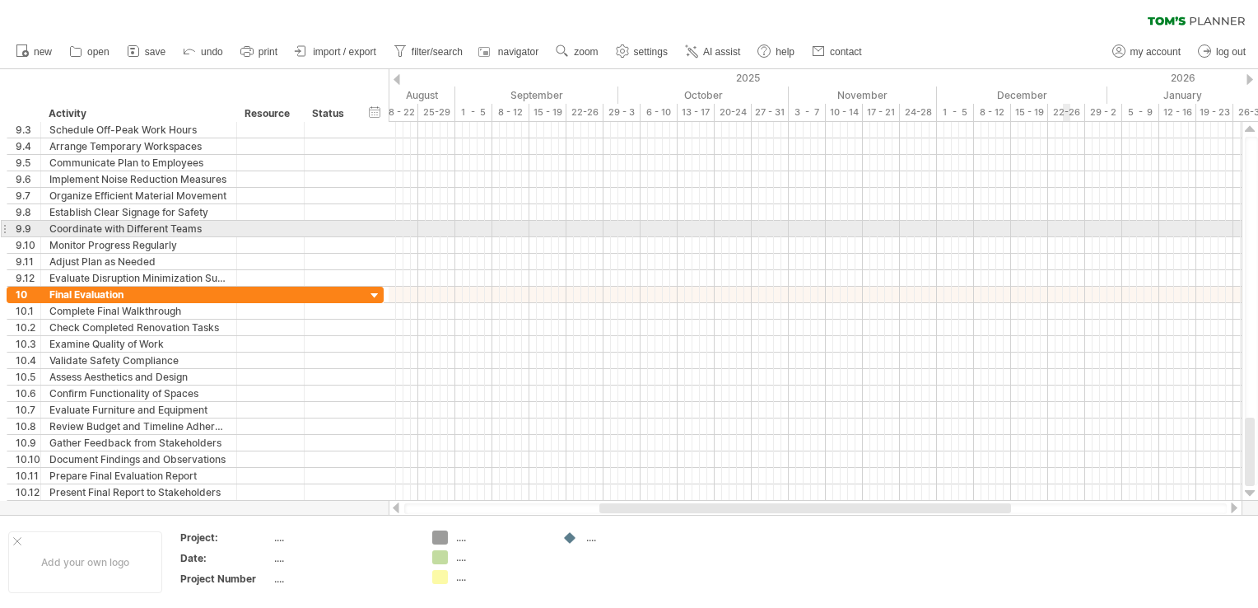
click at [1064, 231] on div at bounding box center [815, 229] width 853 height 16
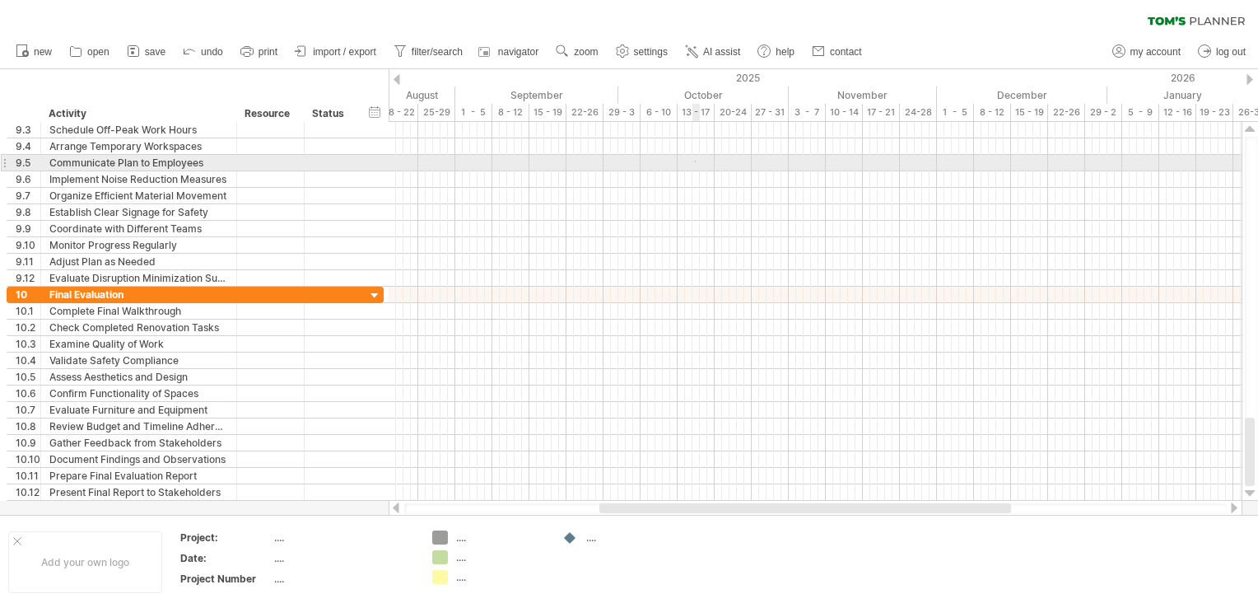
drag, startPoint x: 1222, startPoint y: 20, endPoint x: 696, endPoint y: 162, distance: 545.2
click at [696, 162] on div at bounding box center [815, 163] width 853 height 16
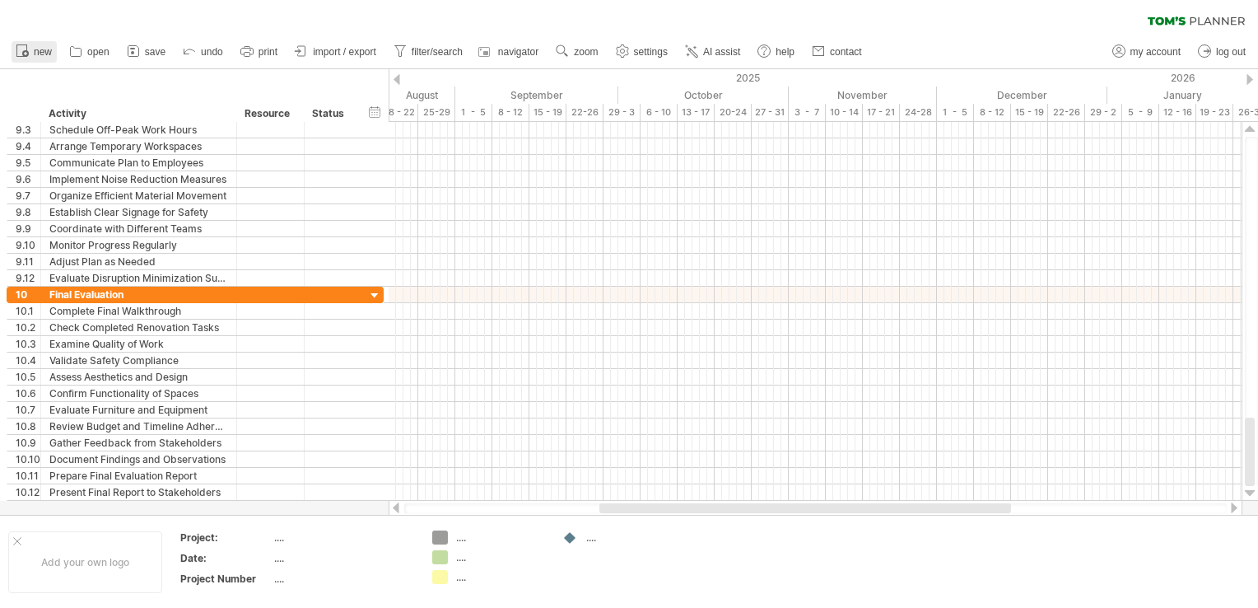
click at [32, 54] on link "new" at bounding box center [34, 51] width 45 height 21
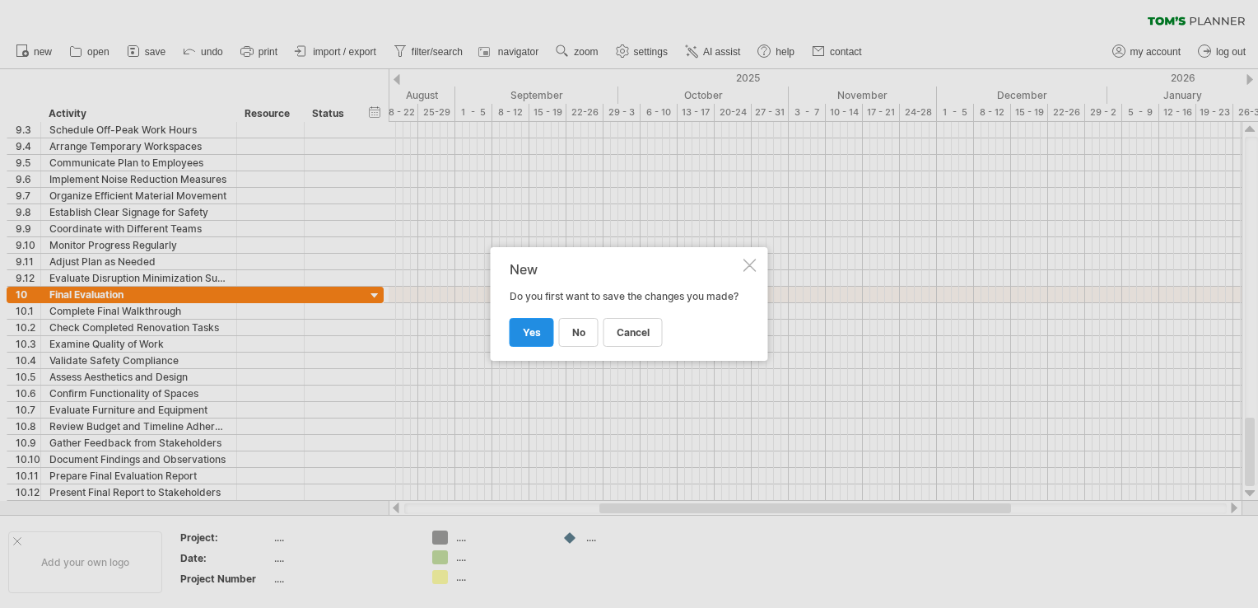
click at [517, 337] on link "yes" at bounding box center [532, 332] width 44 height 29
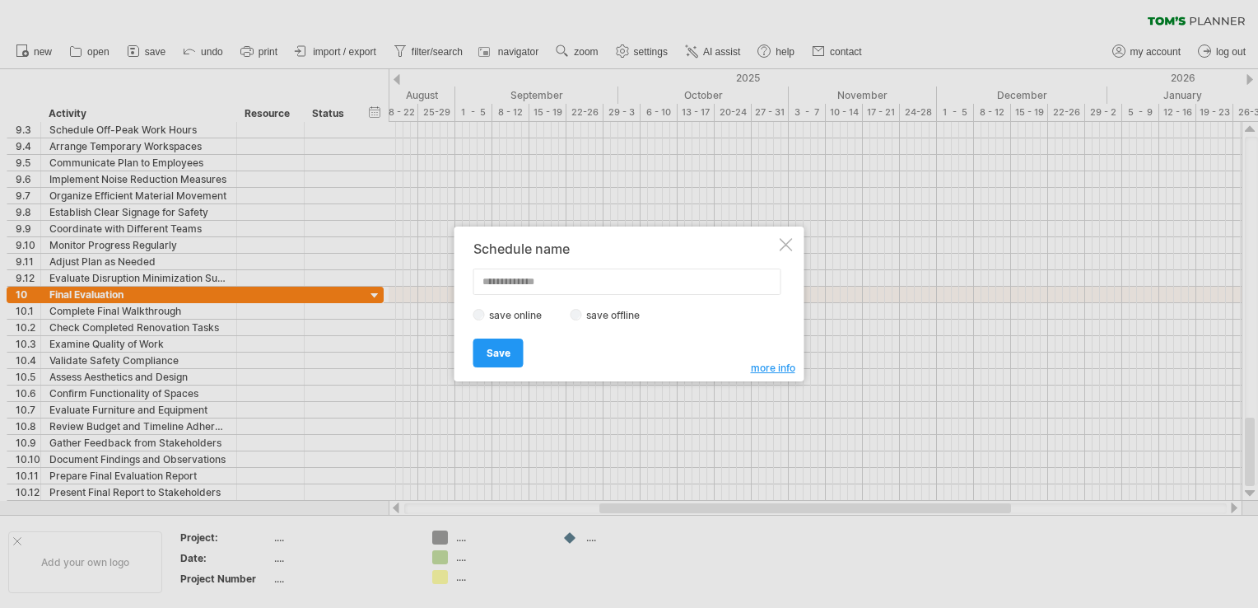
click at [790, 245] on div at bounding box center [786, 244] width 13 height 13
